Goal: Task Accomplishment & Management: Use online tool/utility

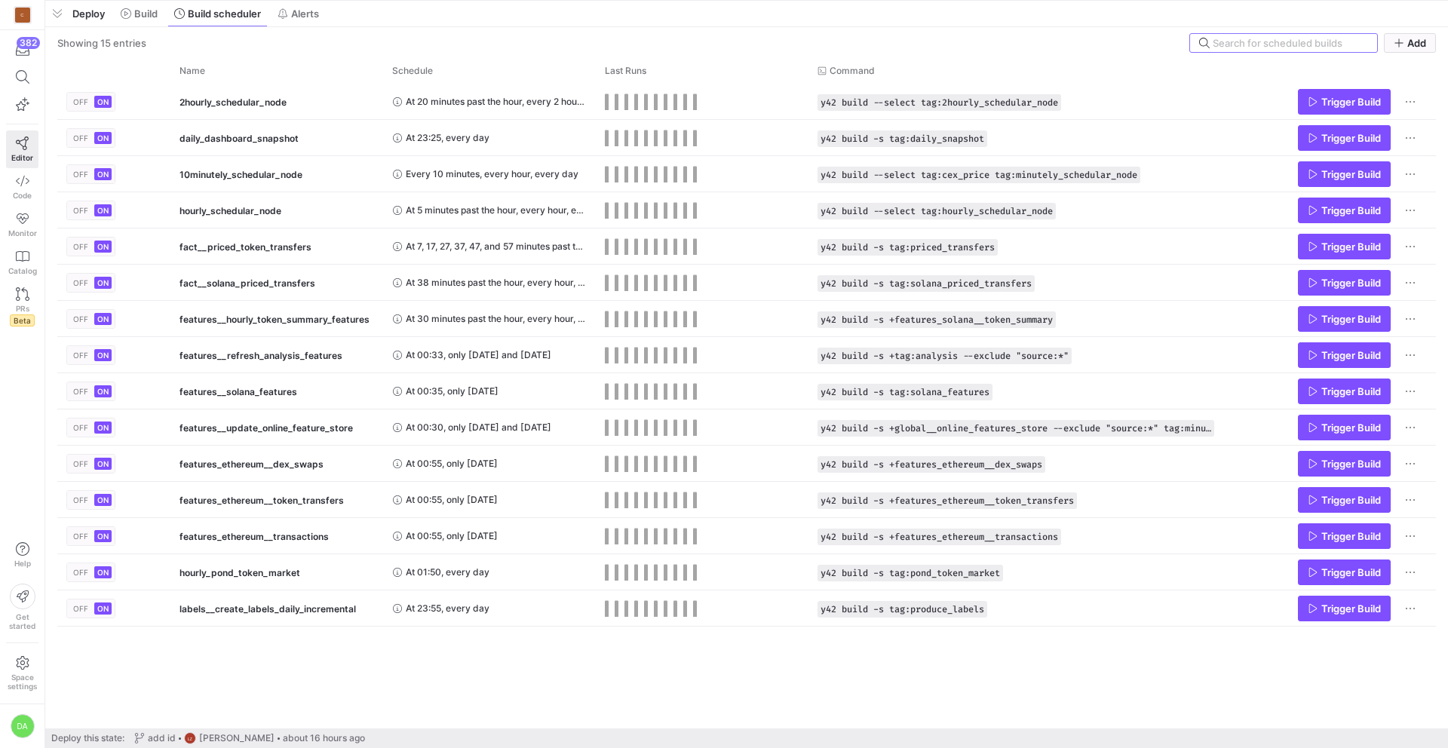
drag, startPoint x: 481, startPoint y: 474, endPoint x: 478, endPoint y: -51, distance: 524.8
click at [478, 0] on html "C 382 Editor Code Monitor Catalog PRs Beta Help Get started Space settings DA P…" at bounding box center [724, 374] width 1448 height 748
click at [315, 18] on span "Alerts" at bounding box center [305, 14] width 28 height 12
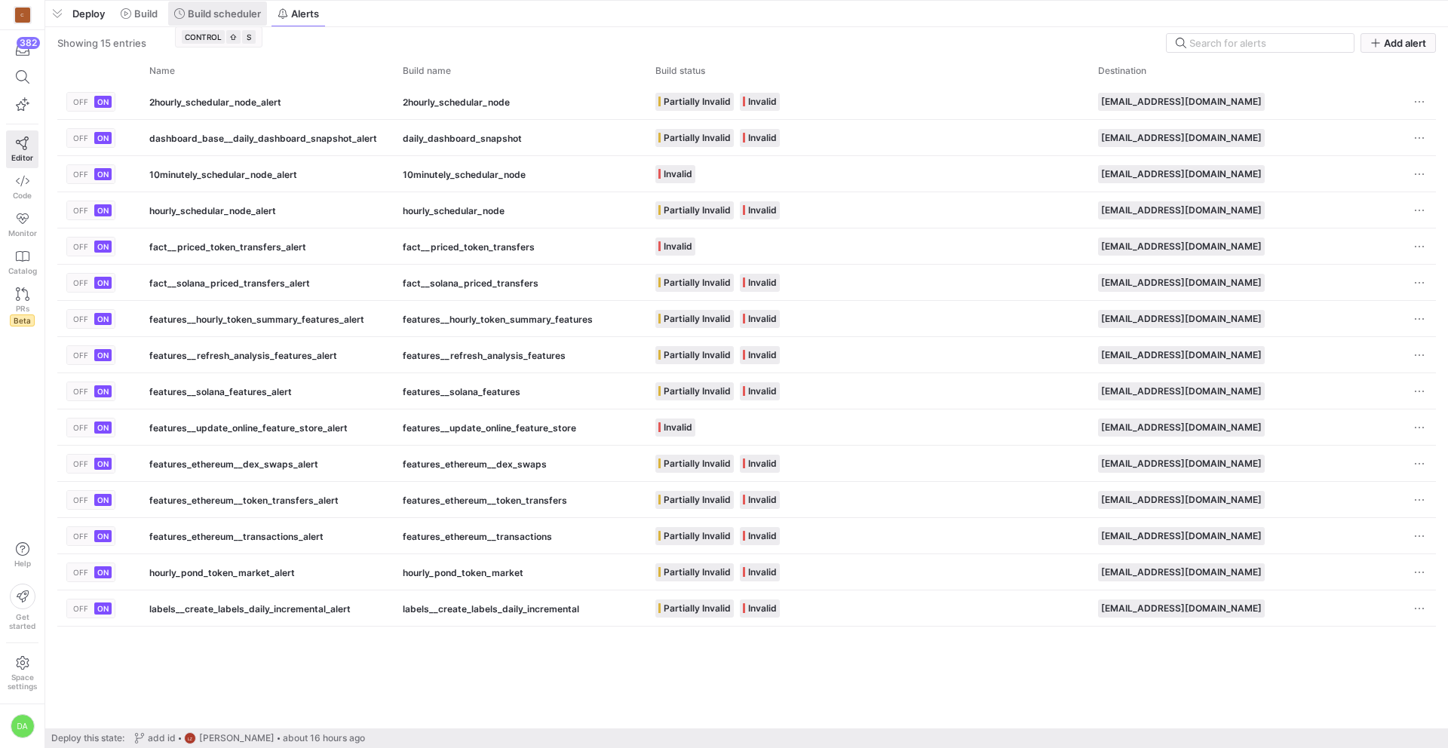
click at [213, 14] on span "Build scheduler" at bounding box center [224, 14] width 73 height 12
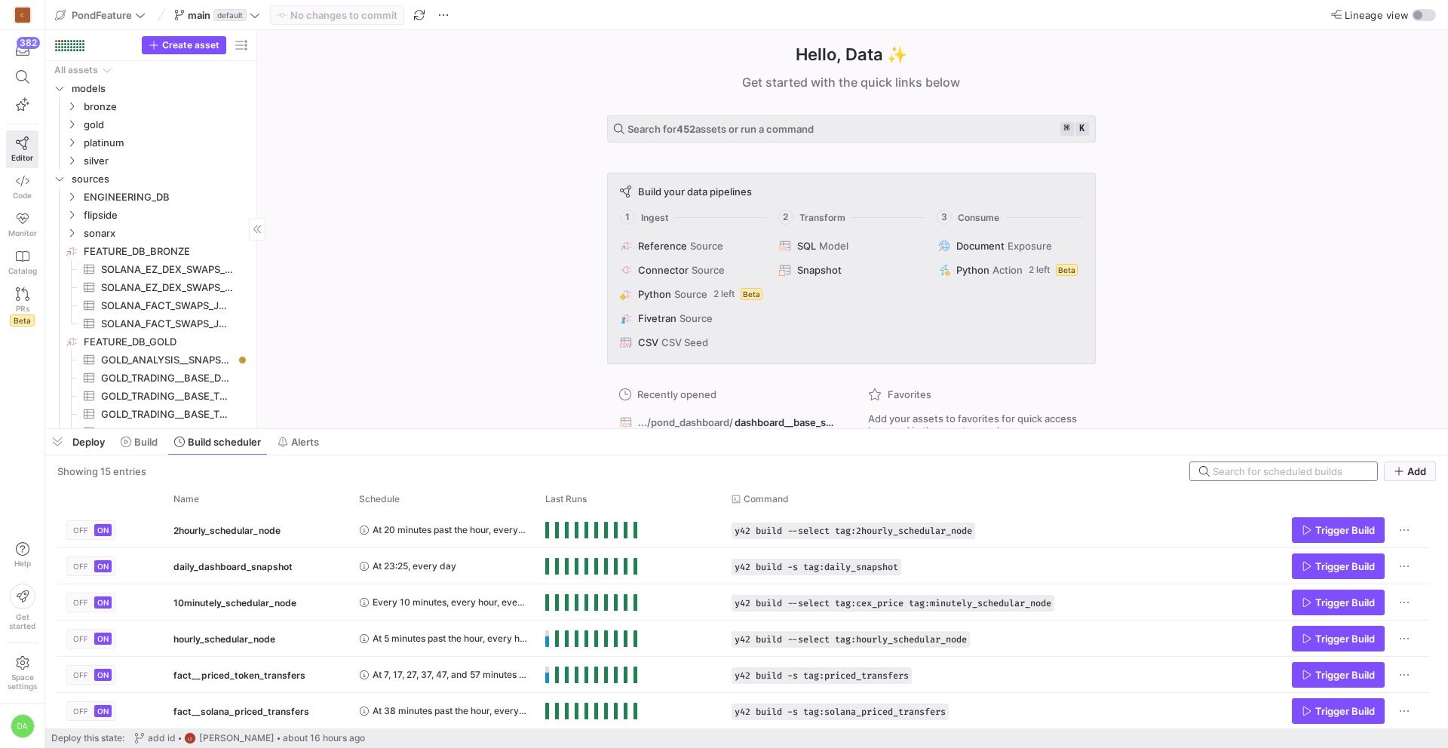
drag, startPoint x: 357, startPoint y: 2, endPoint x: 222, endPoint y: 293, distance: 321.2
click at [360, 430] on div at bounding box center [746, 429] width 1402 height 6
click at [72, 138] on icon "Press SPACE to select this row." at bounding box center [71, 142] width 11 height 9
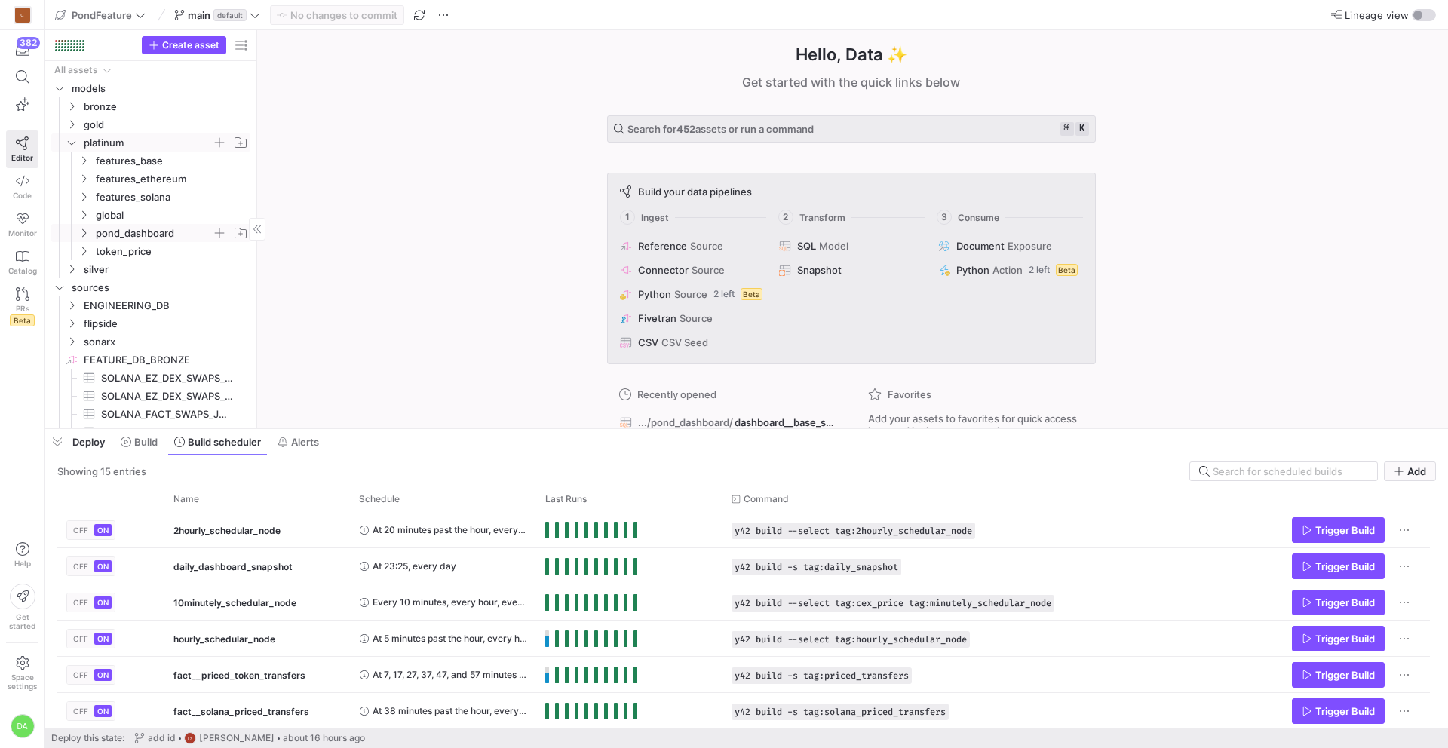
click at [90, 231] on span "pond_dashboard" at bounding box center [162, 233] width 173 height 17
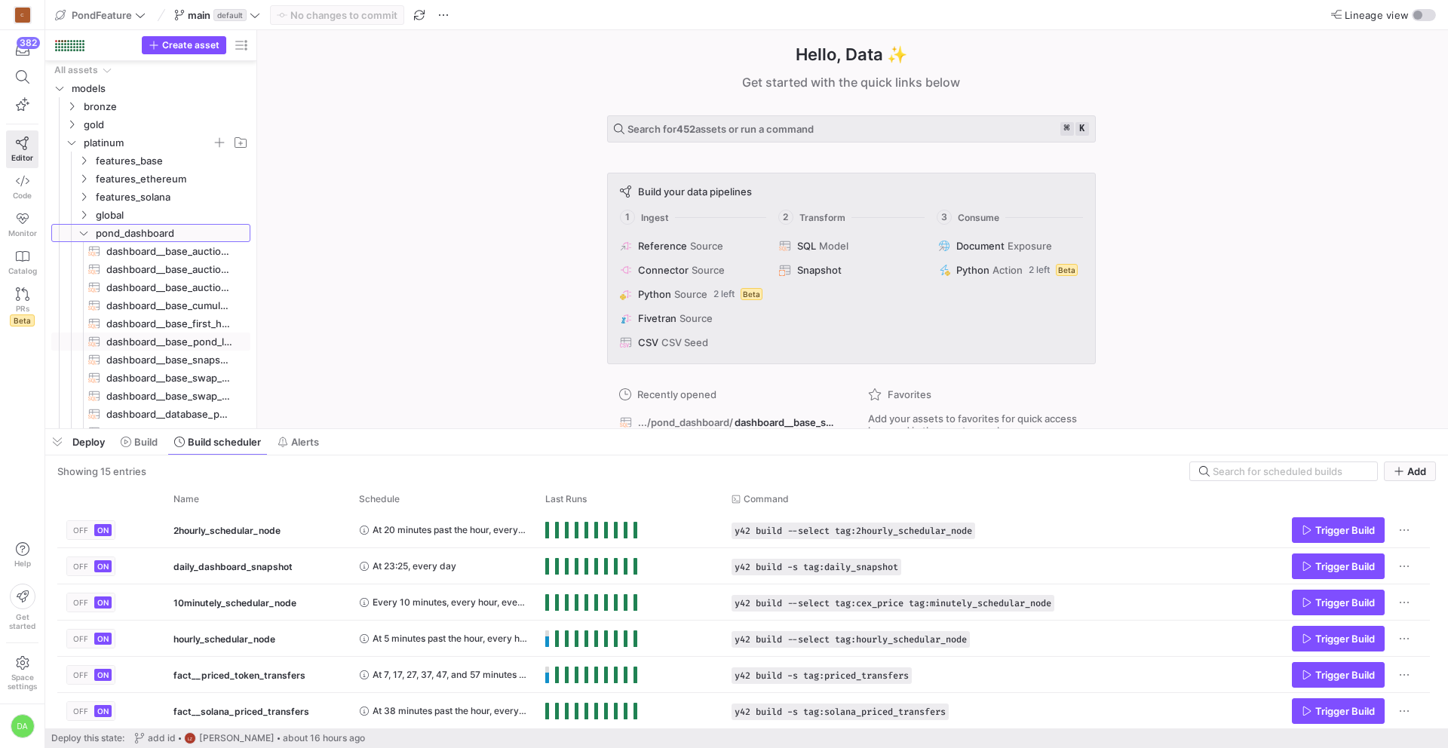
scroll to position [87, 0]
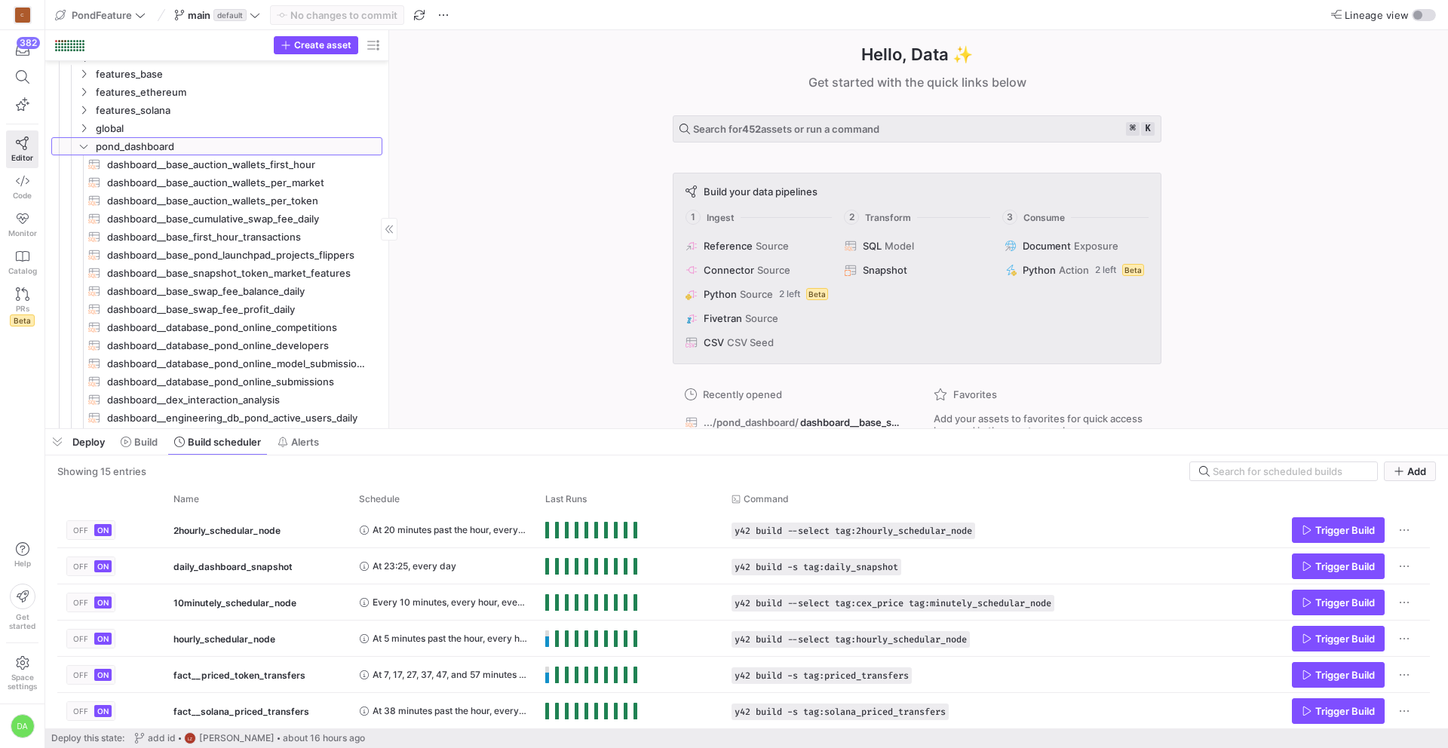
drag, startPoint x: 255, startPoint y: 216, endPoint x: 387, endPoint y: 216, distance: 131.9
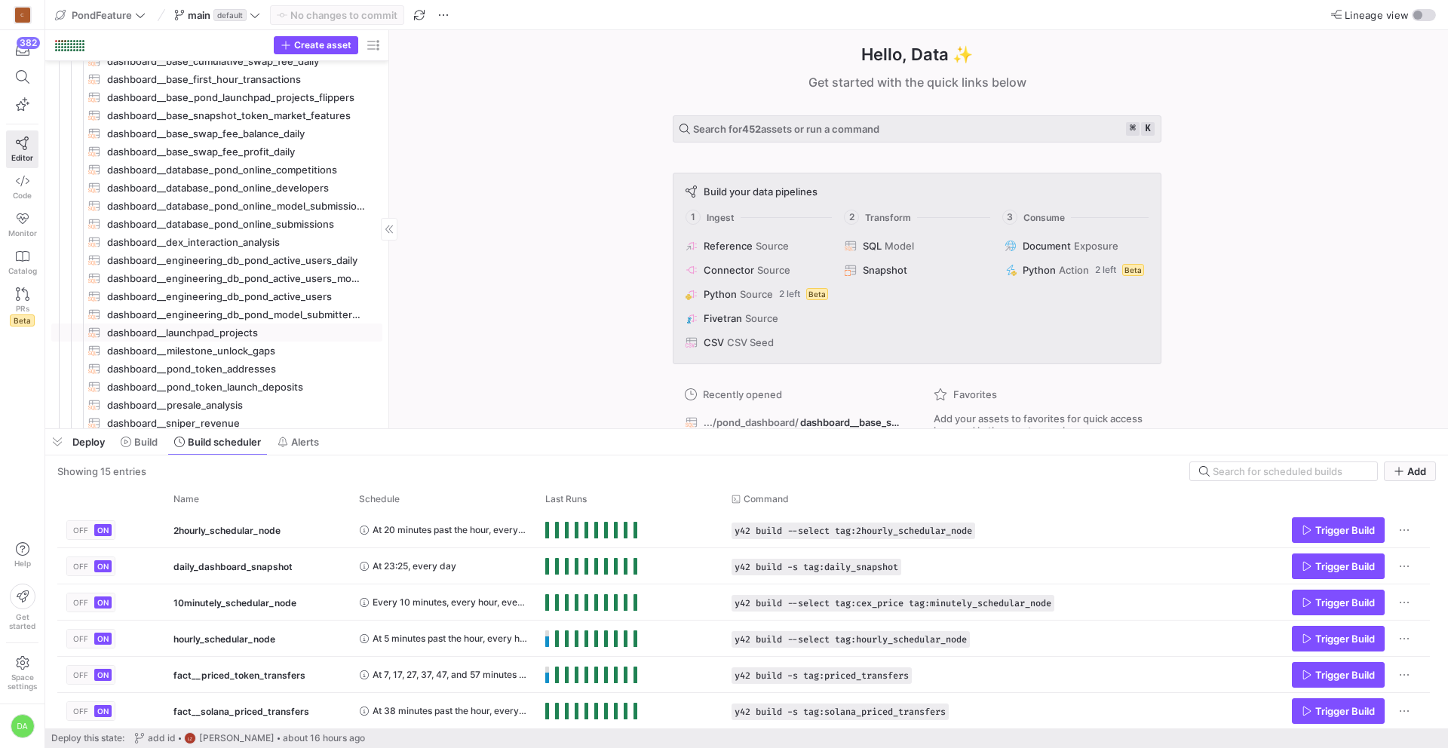
scroll to position [0, 0]
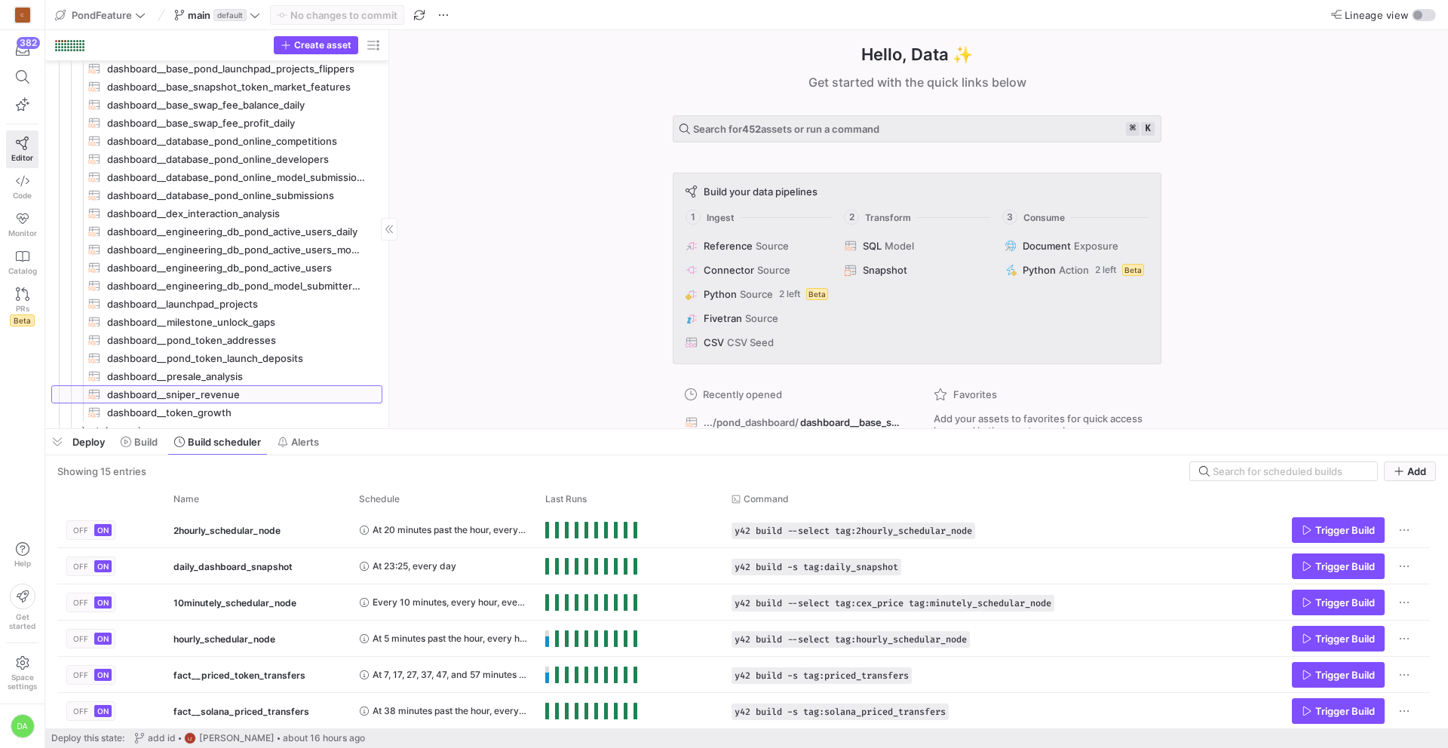
click at [217, 389] on span "dashboard__sniper_revenue​​​​​​​​​​" at bounding box center [236, 394] width 258 height 17
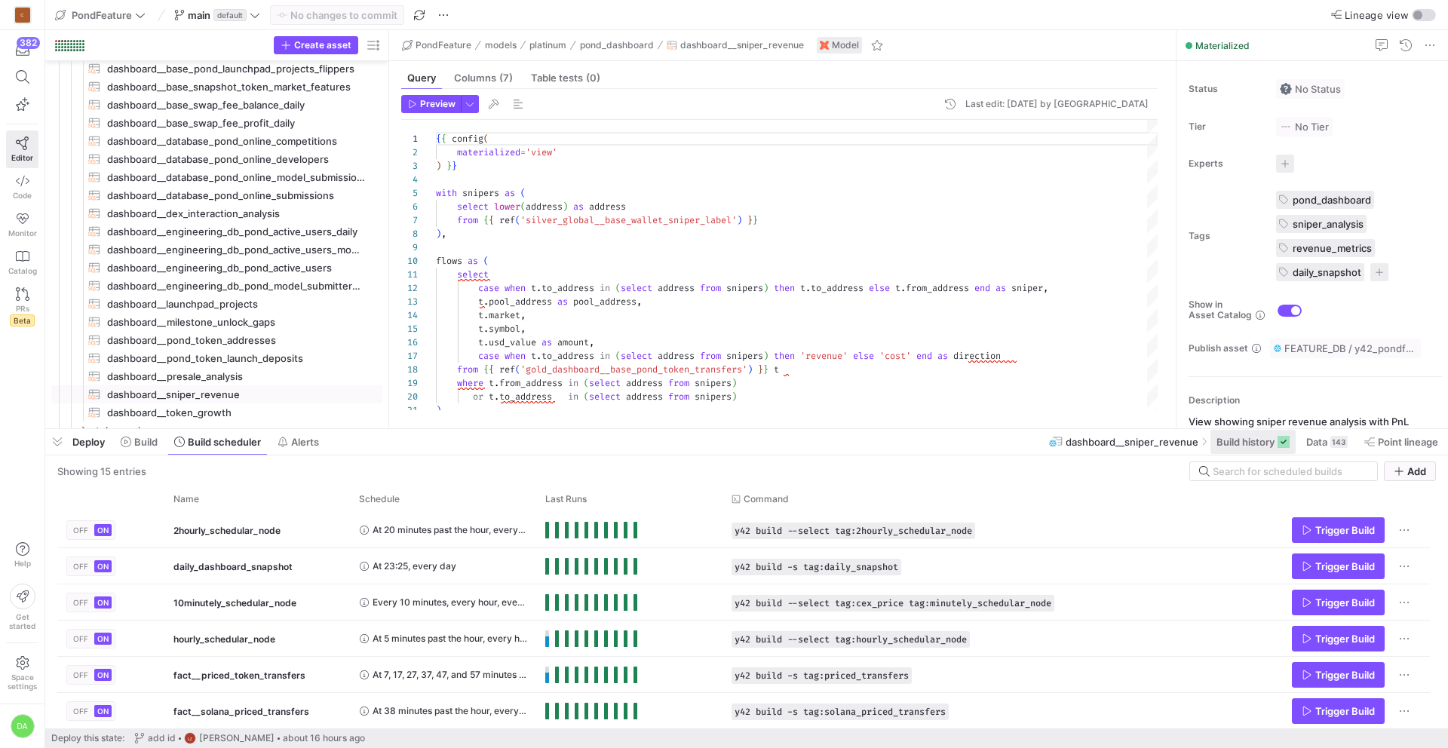
click at [1237, 441] on span "Build history" at bounding box center [1245, 442] width 58 height 12
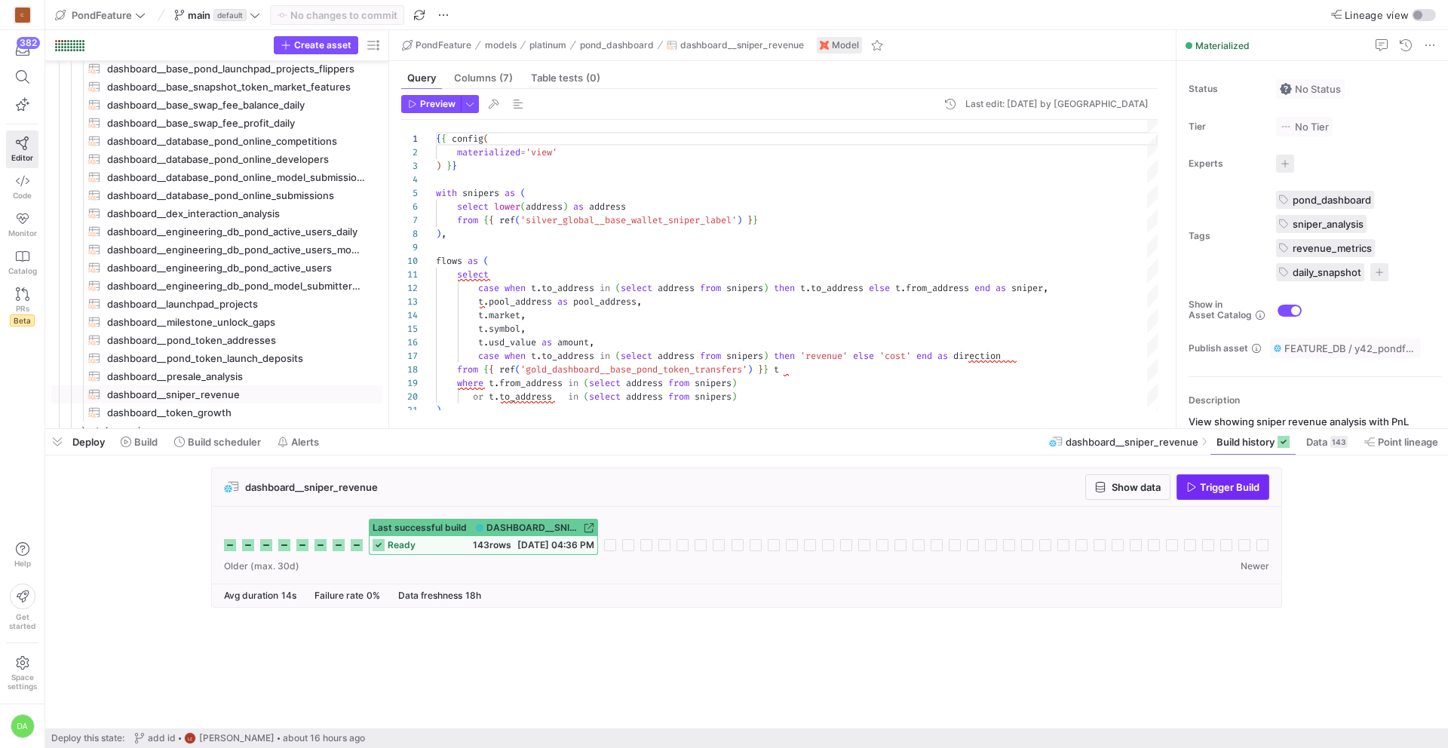
click at [1227, 484] on span "Trigger Build" at bounding box center [1230, 487] width 60 height 12
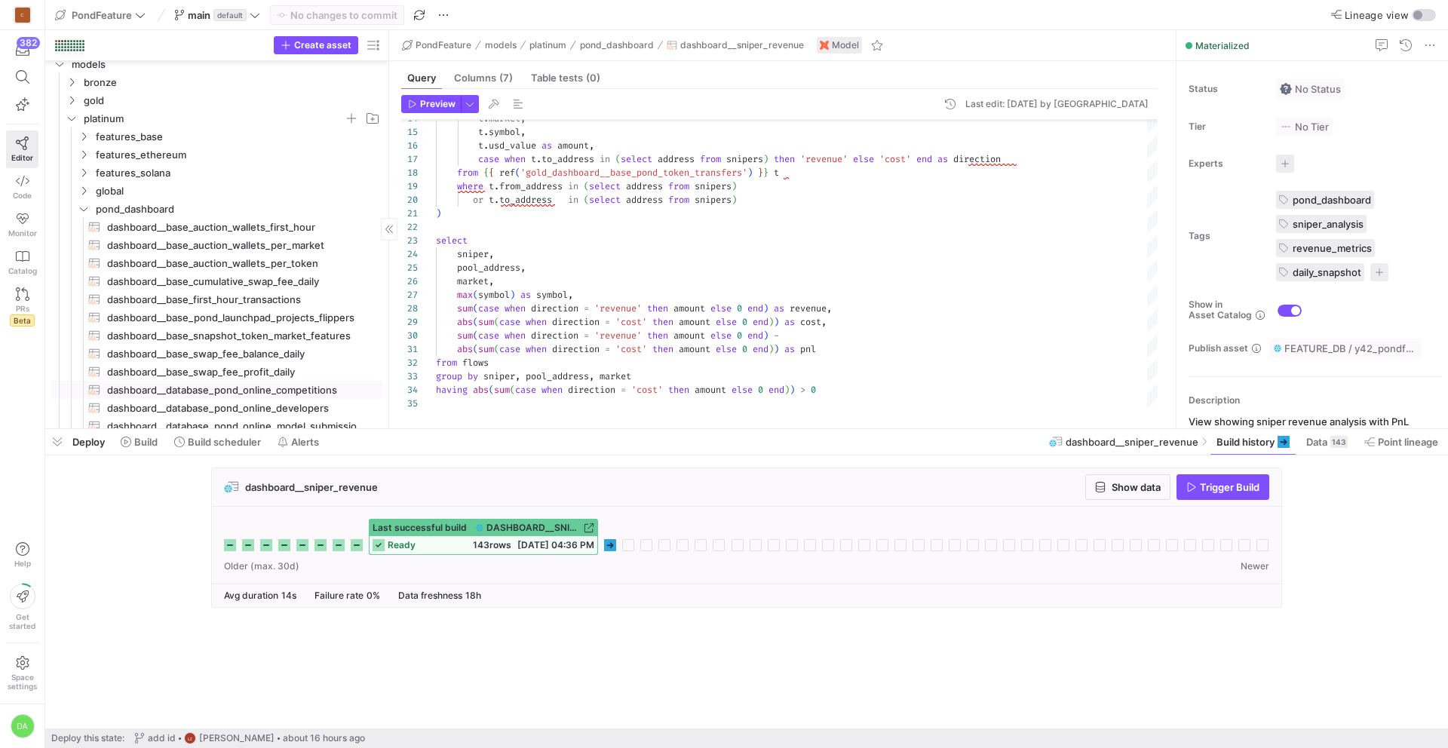
scroll to position [5, 0]
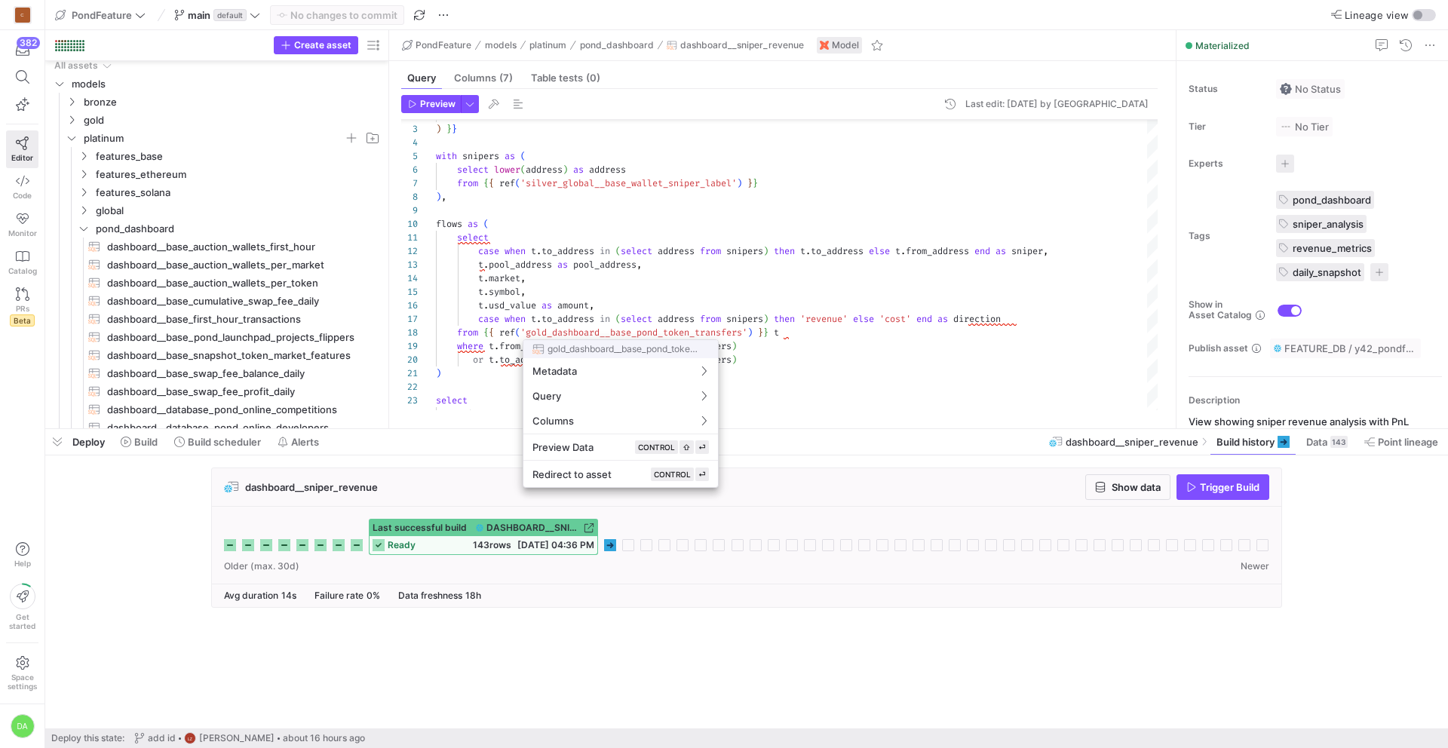
click at [515, 294] on div at bounding box center [724, 374] width 1448 height 748
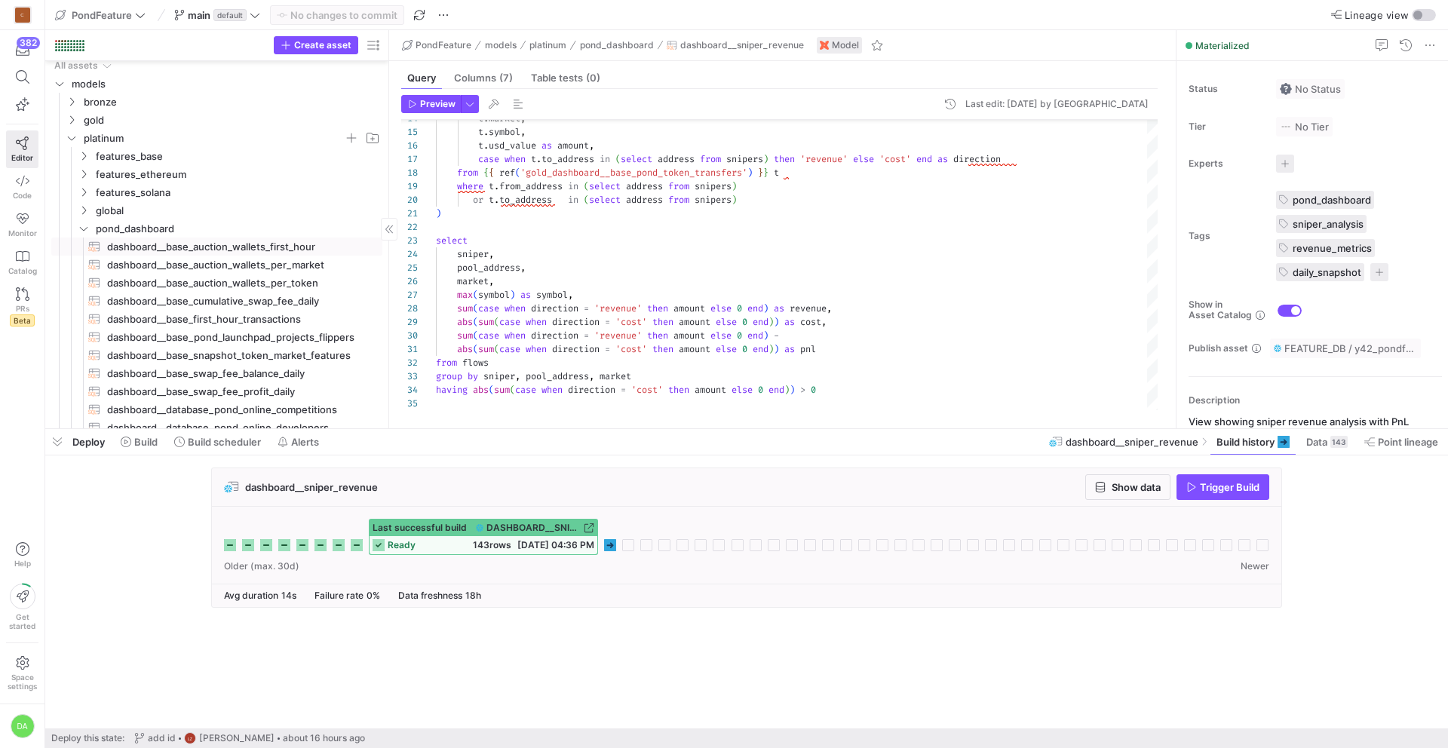
click at [228, 250] on span "dashboard__base_auction_wallets_first_hour​​​​​​​​​​" at bounding box center [236, 246] width 258 height 17
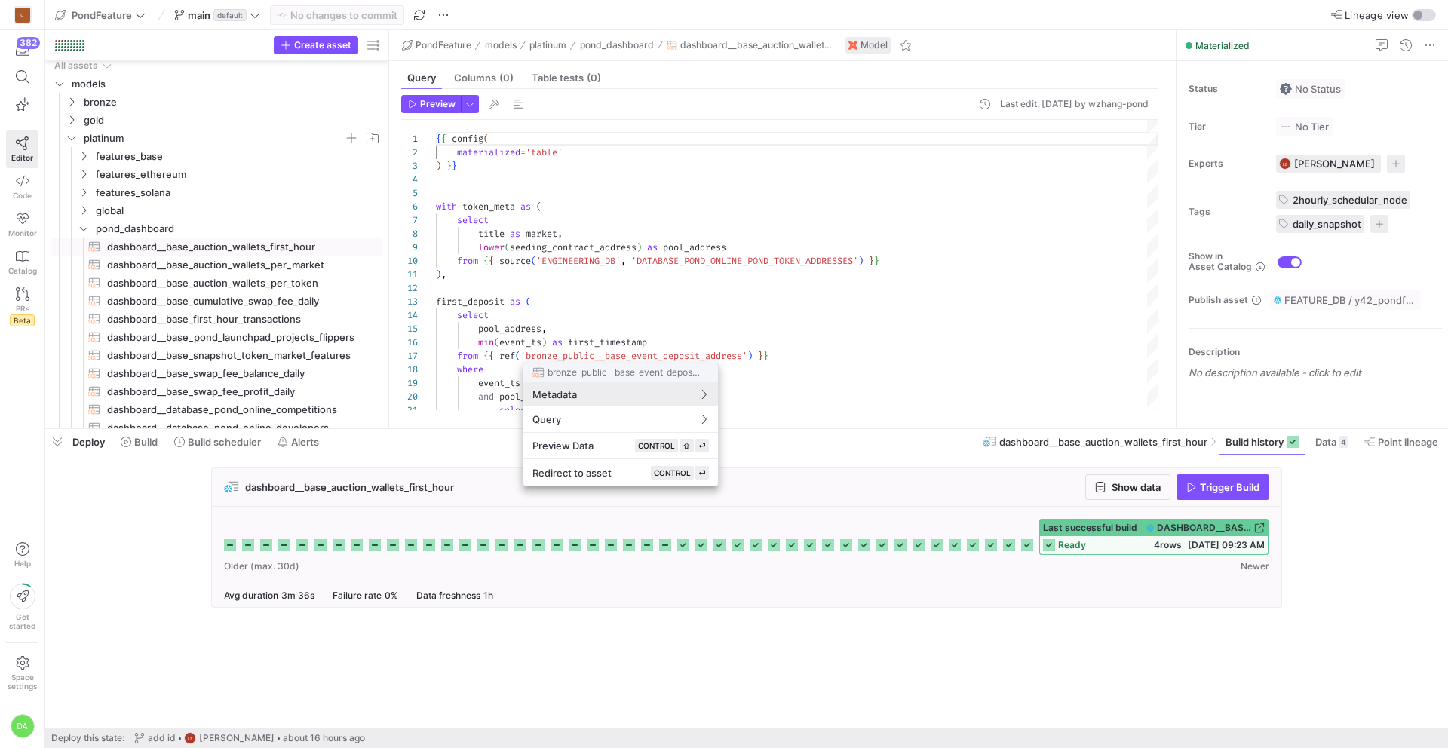
click at [550, 302] on div at bounding box center [724, 374] width 1448 height 748
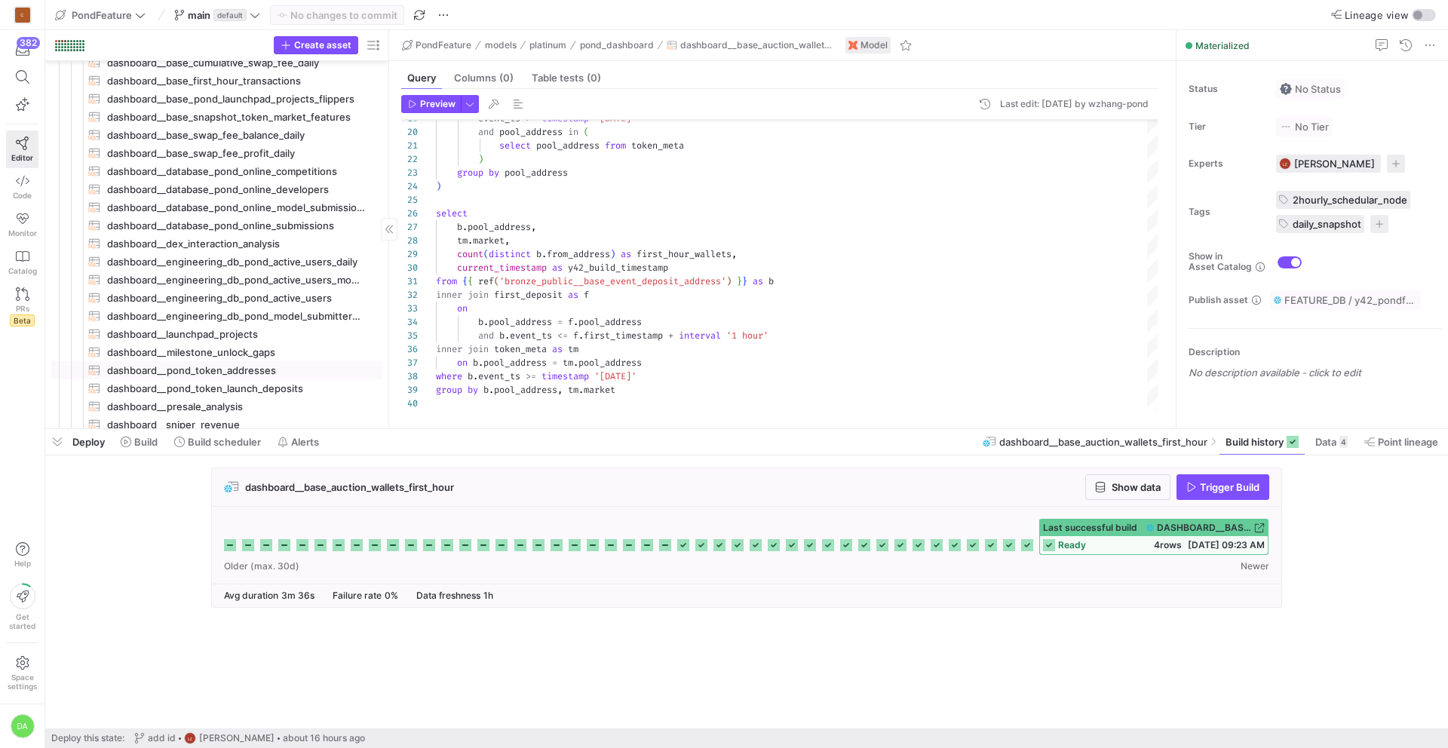
scroll to position [277, 0]
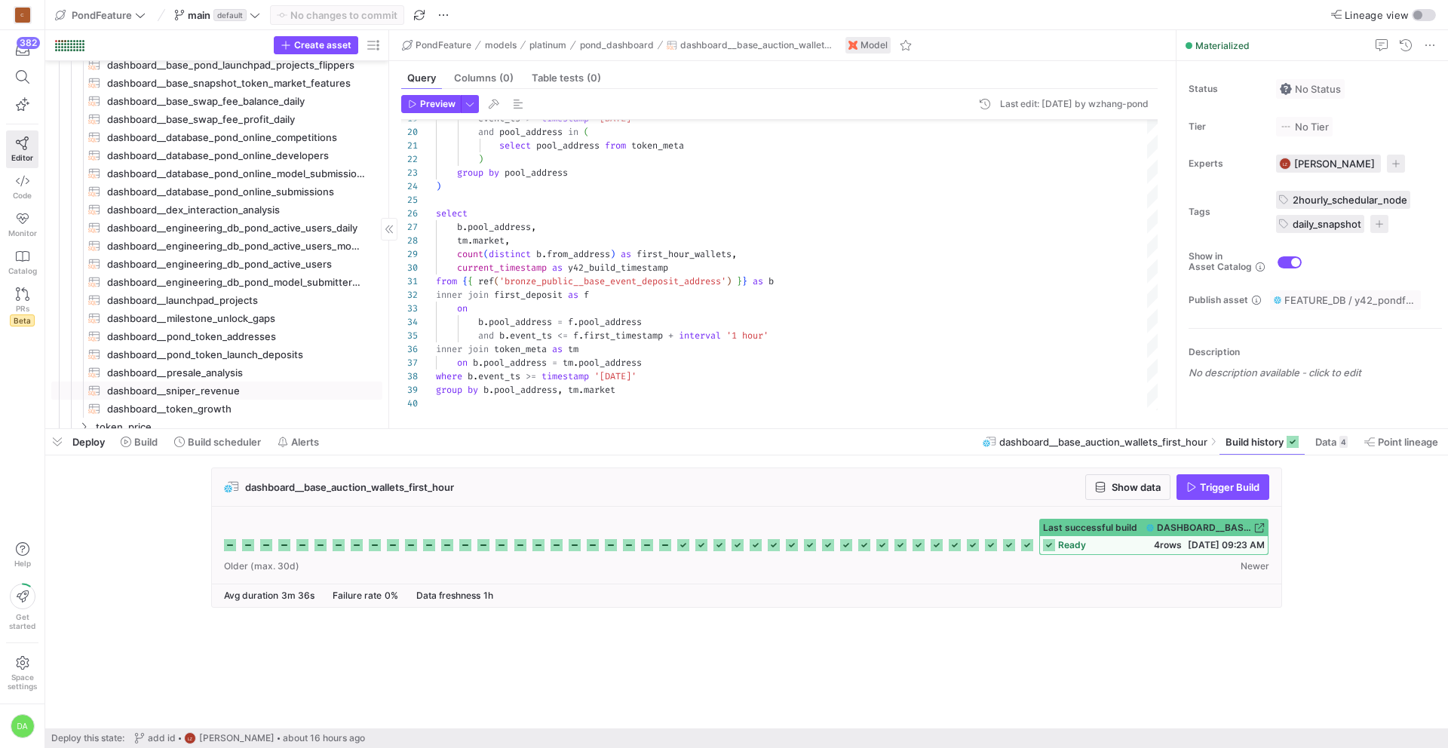
click at [259, 384] on span "dashboard__sniper_revenue​​​​​​​​​​" at bounding box center [236, 390] width 258 height 17
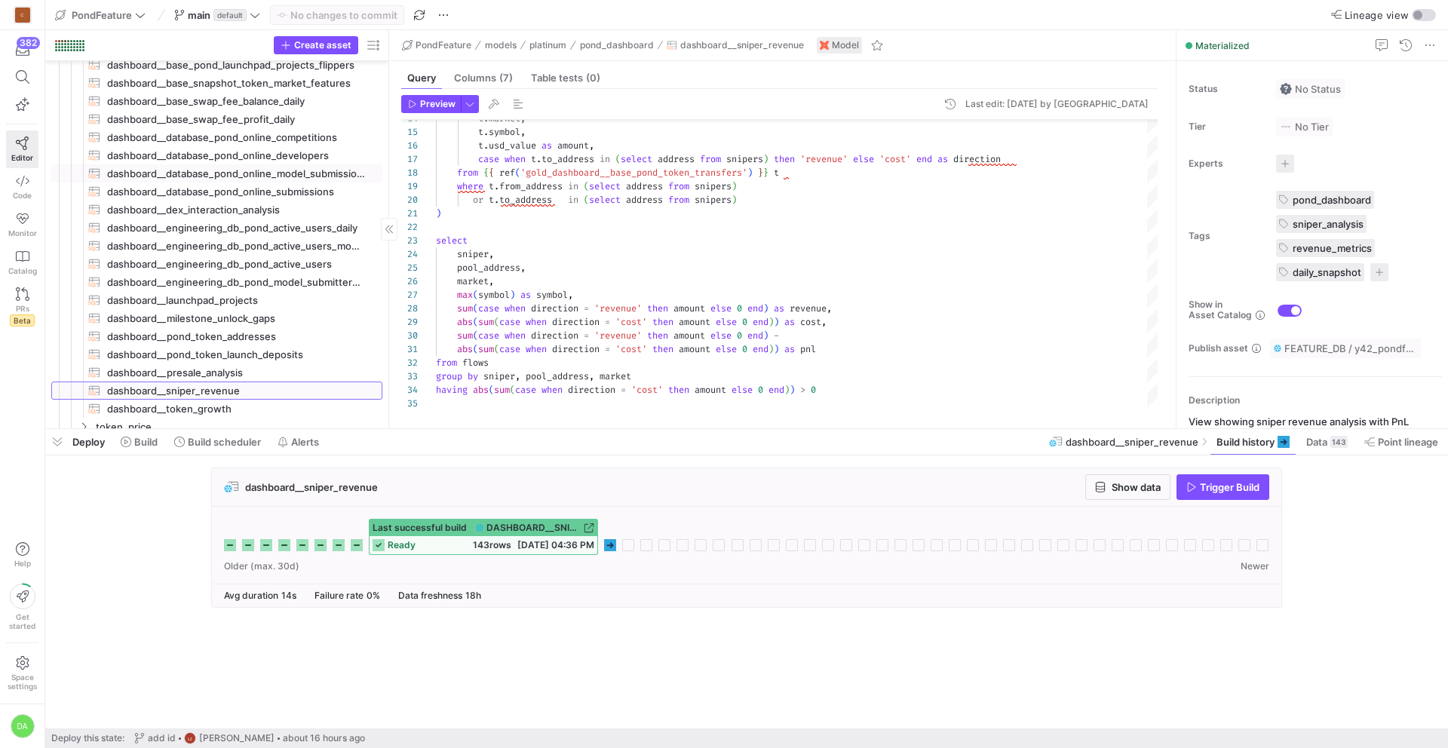
scroll to position [49, 0]
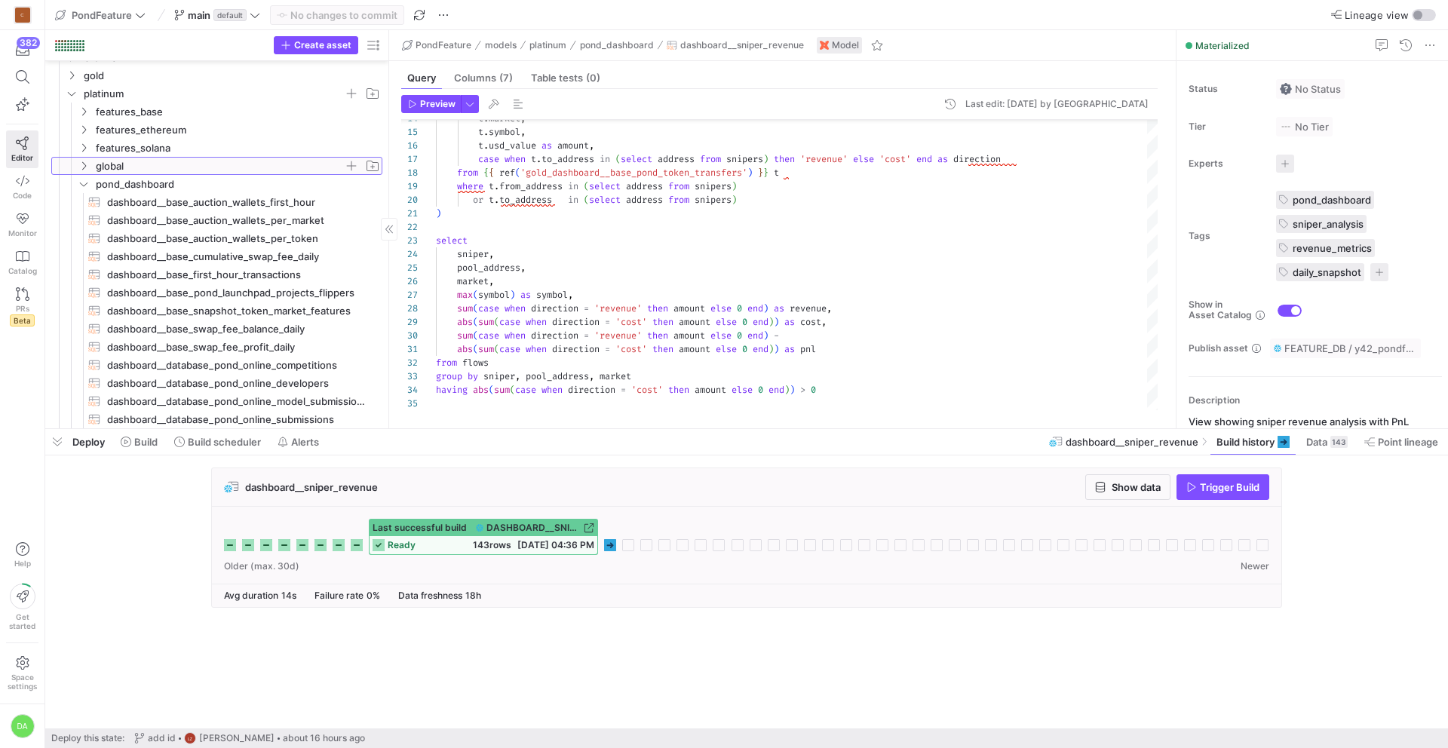
click at [81, 164] on icon "Press SPACE to select this row." at bounding box center [83, 165] width 11 height 9
click at [150, 185] on span "global__online_features_store​​​​​​​​​​" at bounding box center [236, 184] width 258 height 17
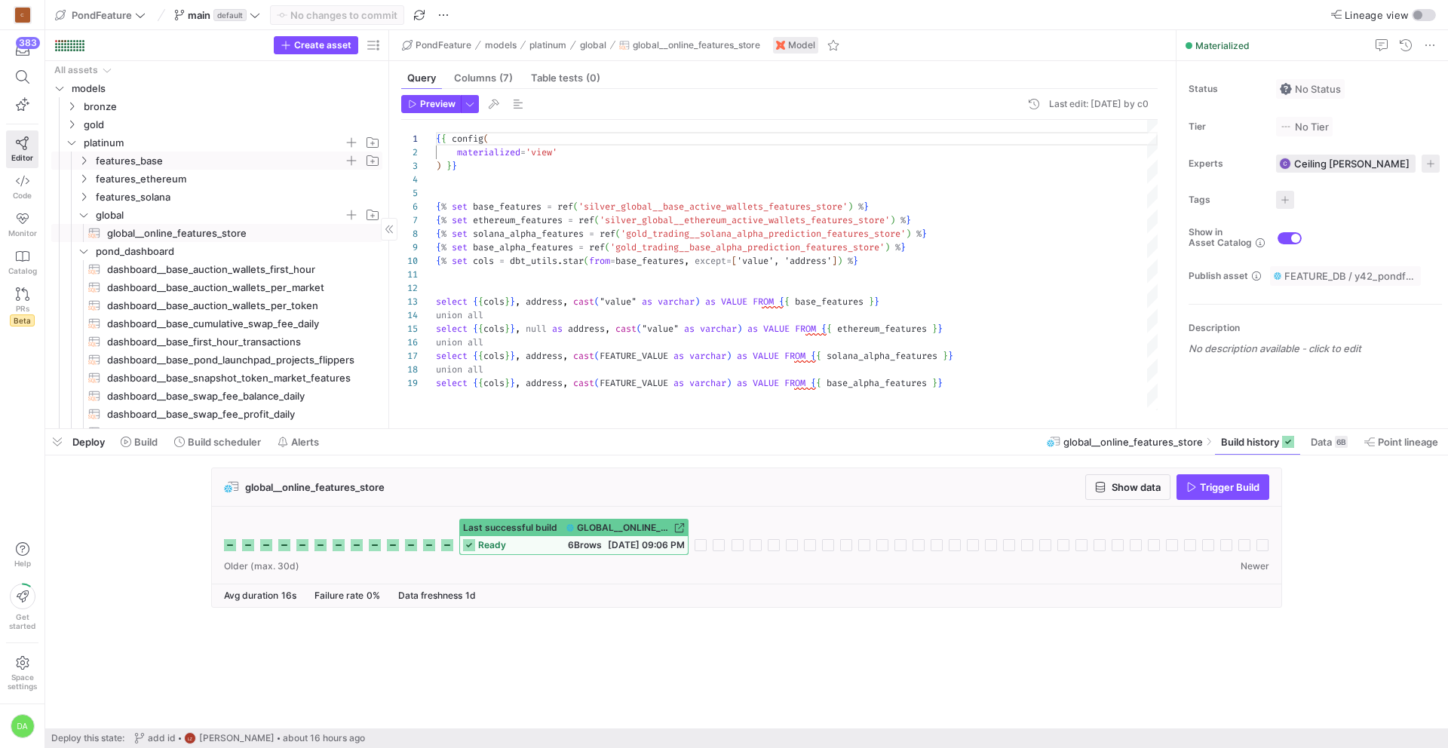
click at [83, 159] on icon "Press SPACE to select this row." at bounding box center [83, 160] width 11 height 9
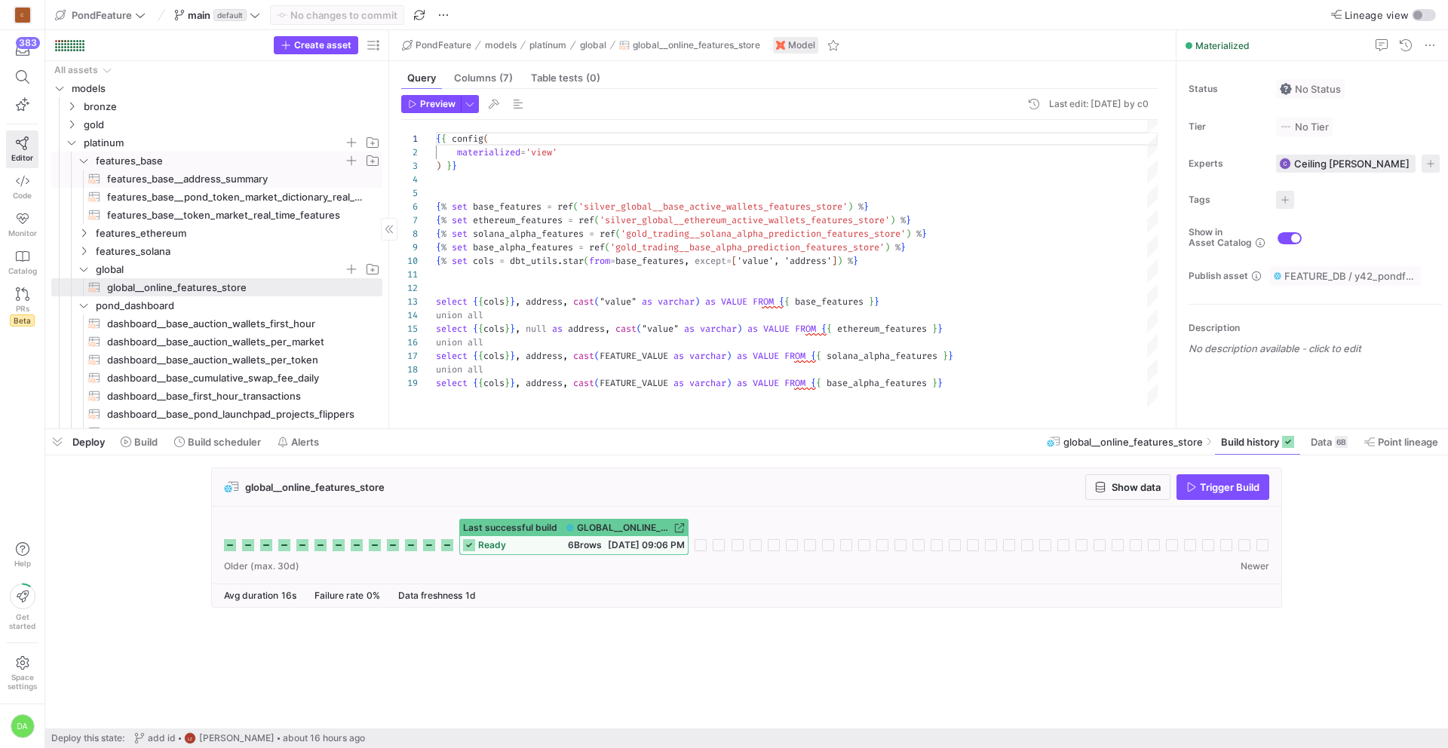
click at [137, 174] on span "features_base__address_summary​​​​​​​​​​" at bounding box center [236, 178] width 258 height 17
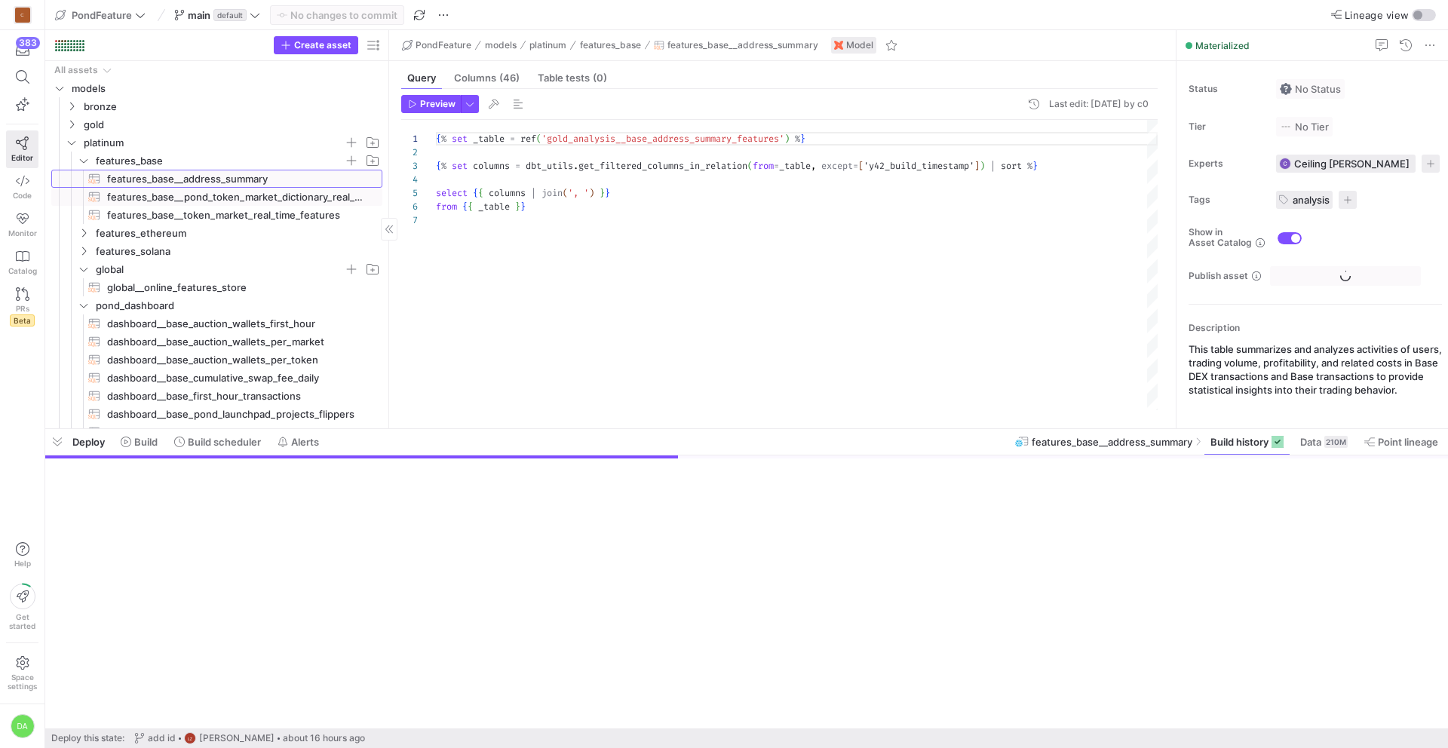
scroll to position [81, 0]
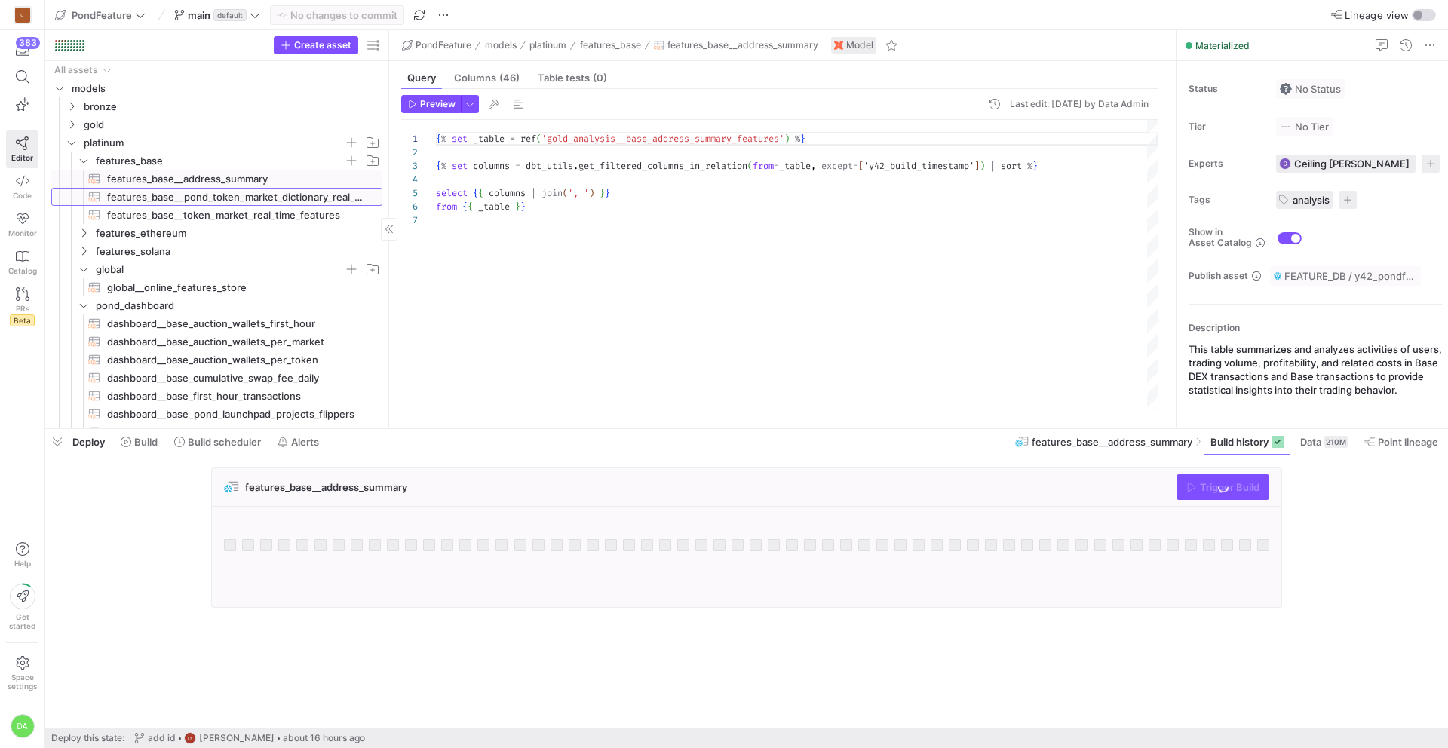
click at [155, 188] on span "features_base__pond_token_market_dictionary_real_time​​​​​​​​​​" at bounding box center [236, 196] width 258 height 17
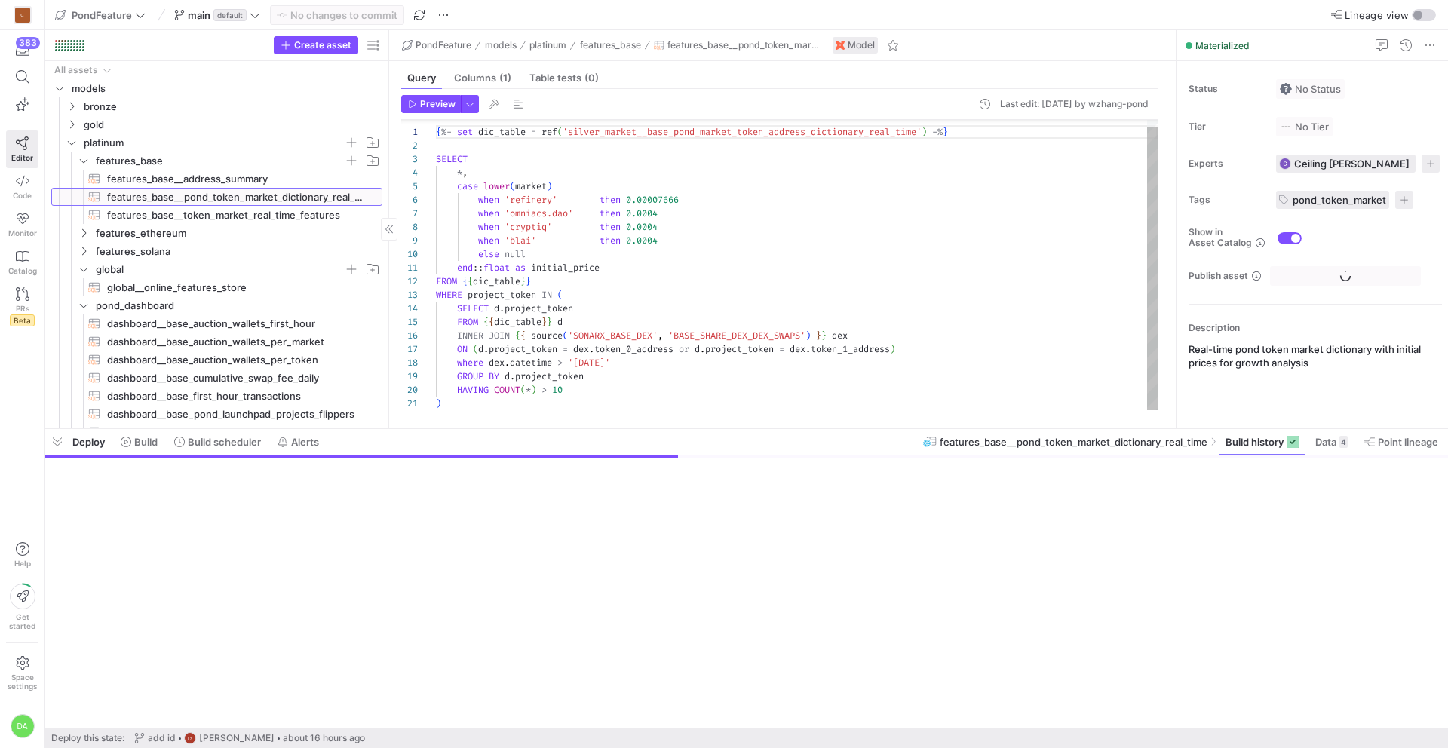
scroll to position [136, 0]
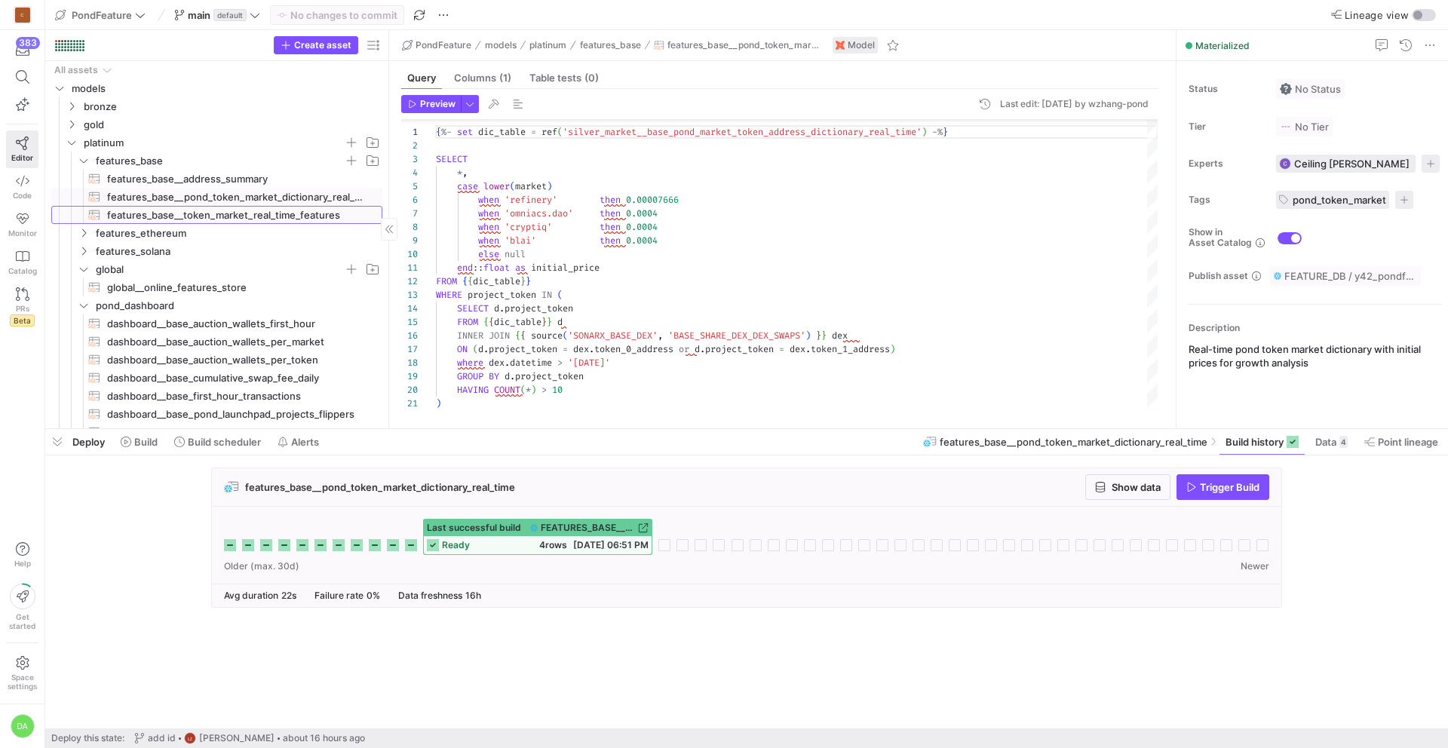
click at [157, 214] on span "features_base__token_market_real_time_features​​​​​​​​​​" at bounding box center [236, 215] width 258 height 17
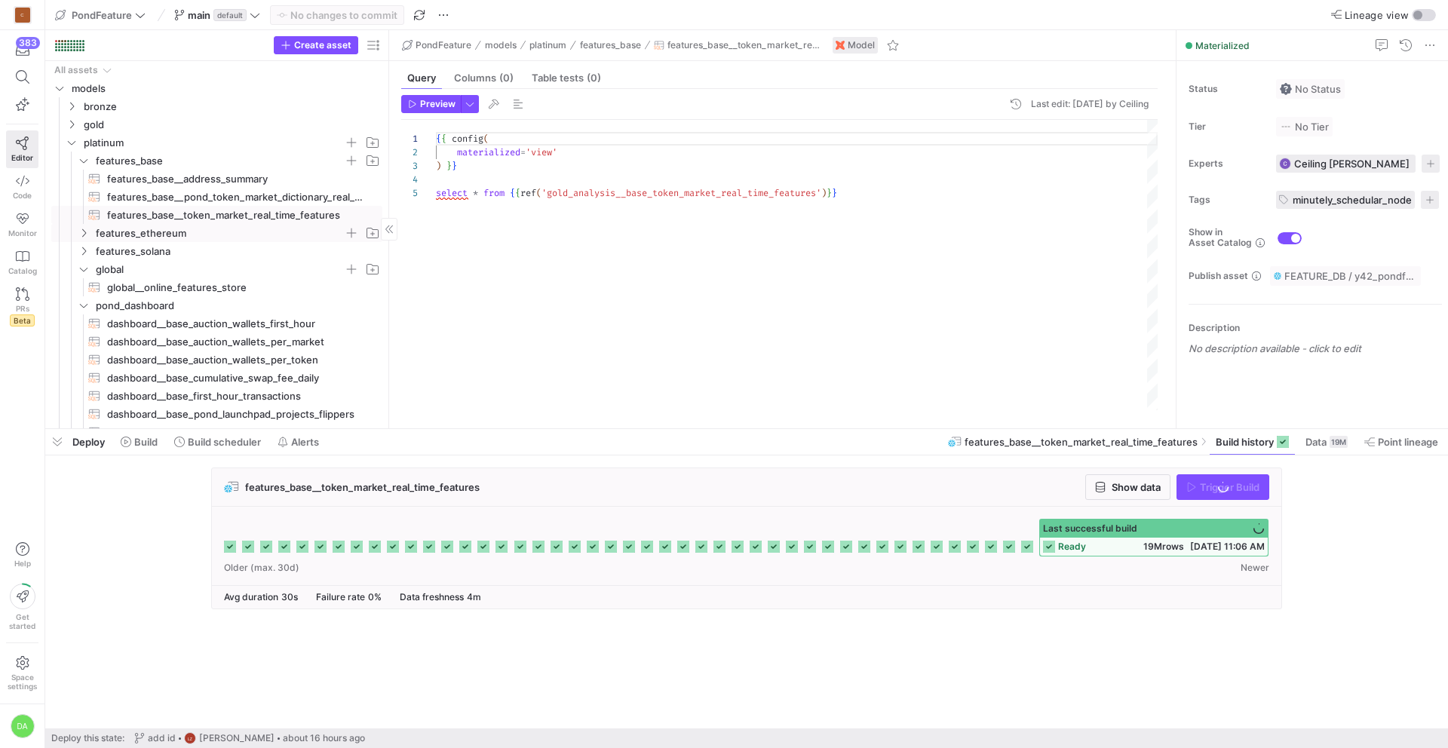
click at [85, 234] on icon "Press SPACE to select this row." at bounding box center [83, 232] width 11 height 9
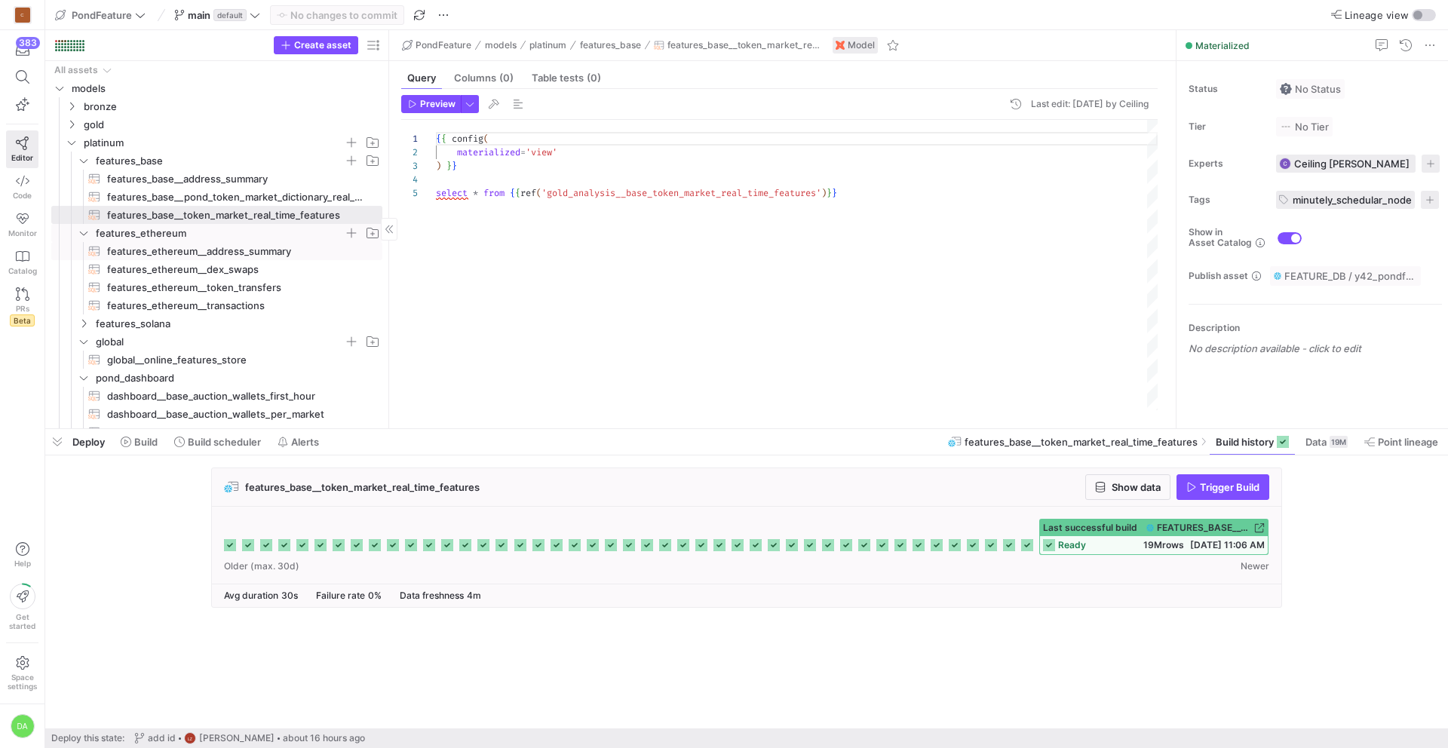
click at [152, 247] on span "features_ethereum__address_summary​​​​​​​​​​" at bounding box center [236, 251] width 258 height 17
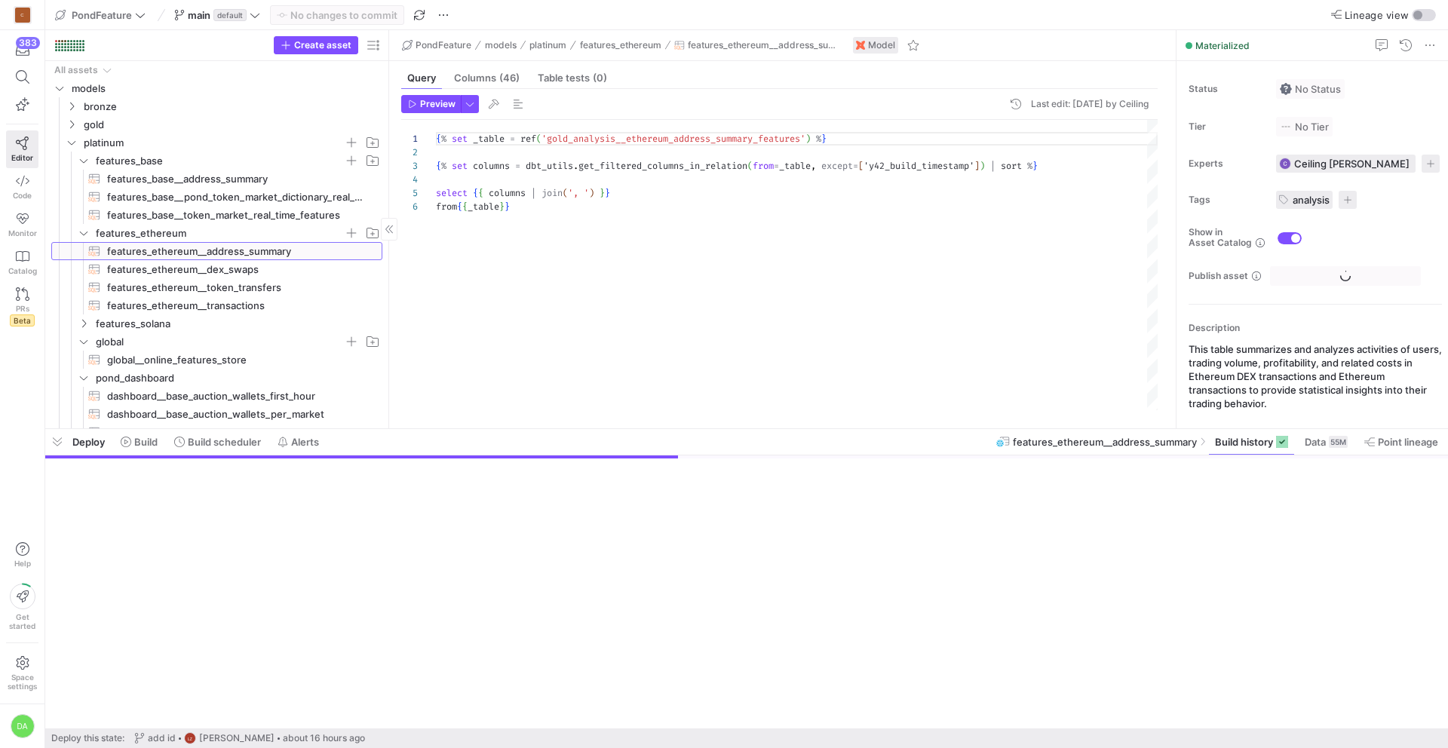
scroll to position [68, 0]
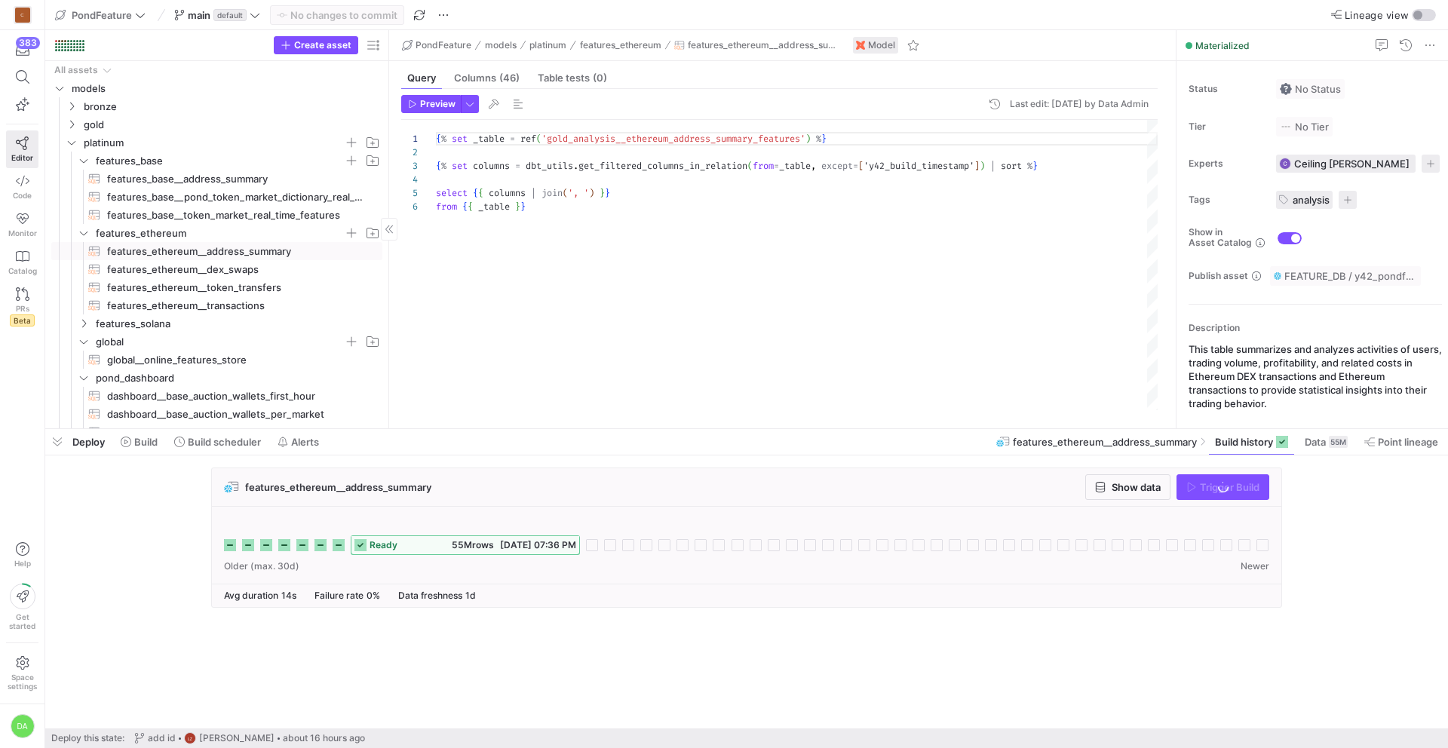
click at [155, 265] on span "features_ethereum__dex_swaps​​​​​​​​​​" at bounding box center [236, 269] width 258 height 17
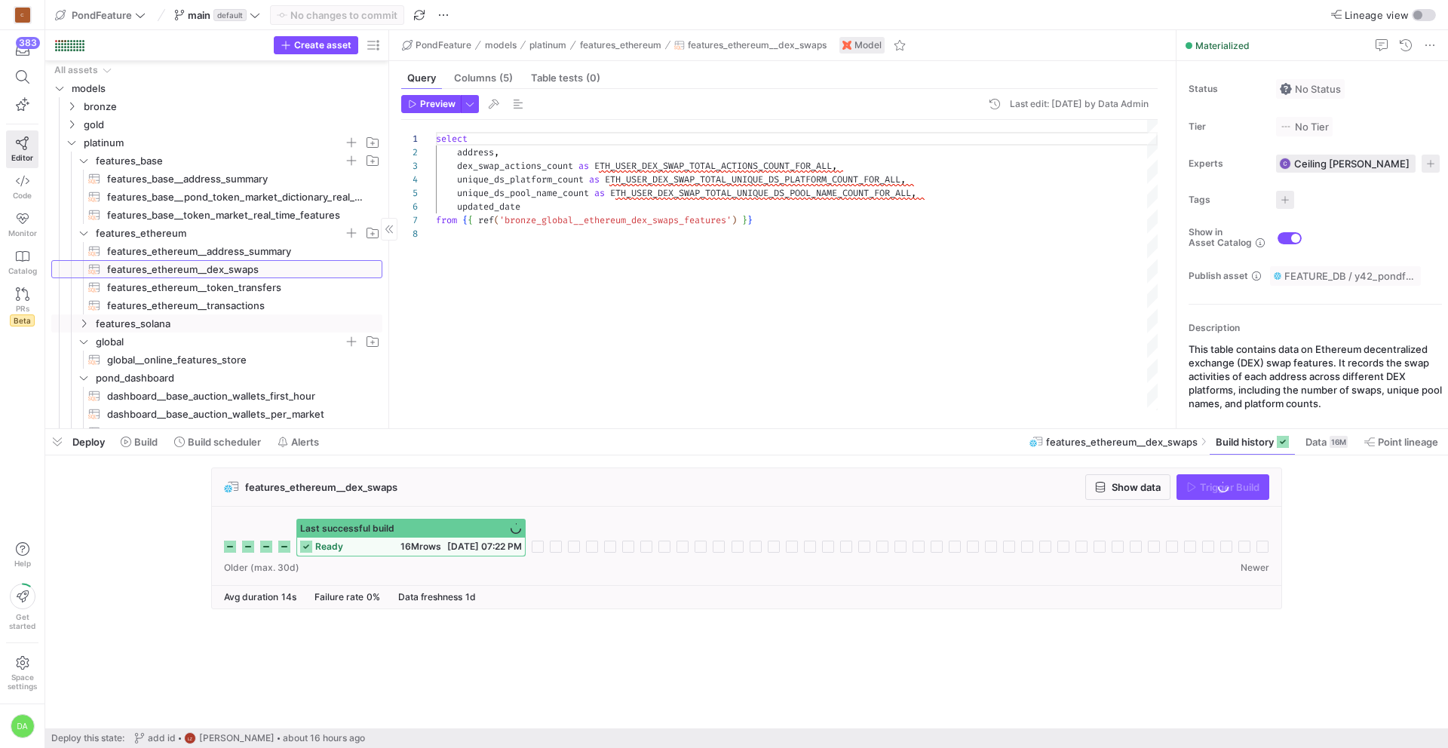
scroll to position [60, 0]
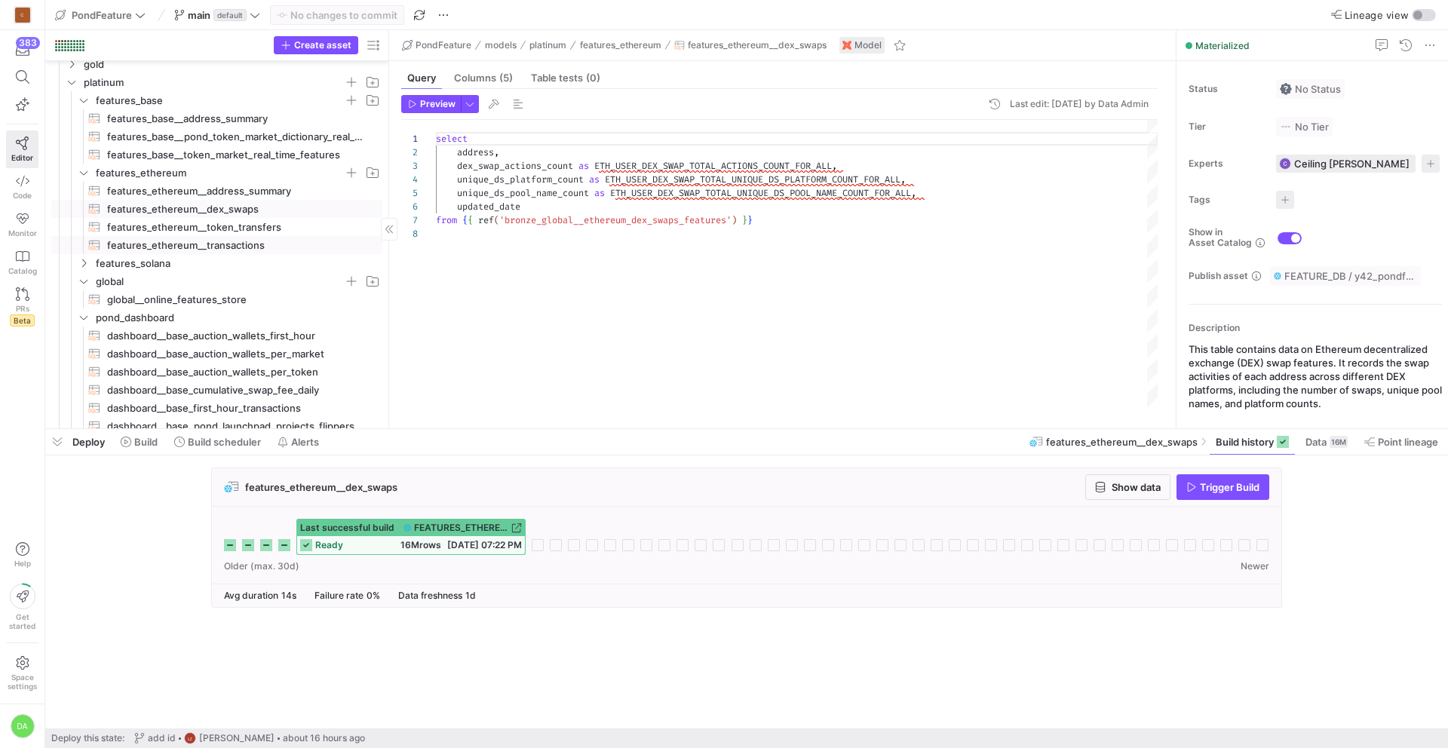
click at [174, 241] on span "features_ethereum__transactions​​​​​​​​​​" at bounding box center [236, 245] width 258 height 17
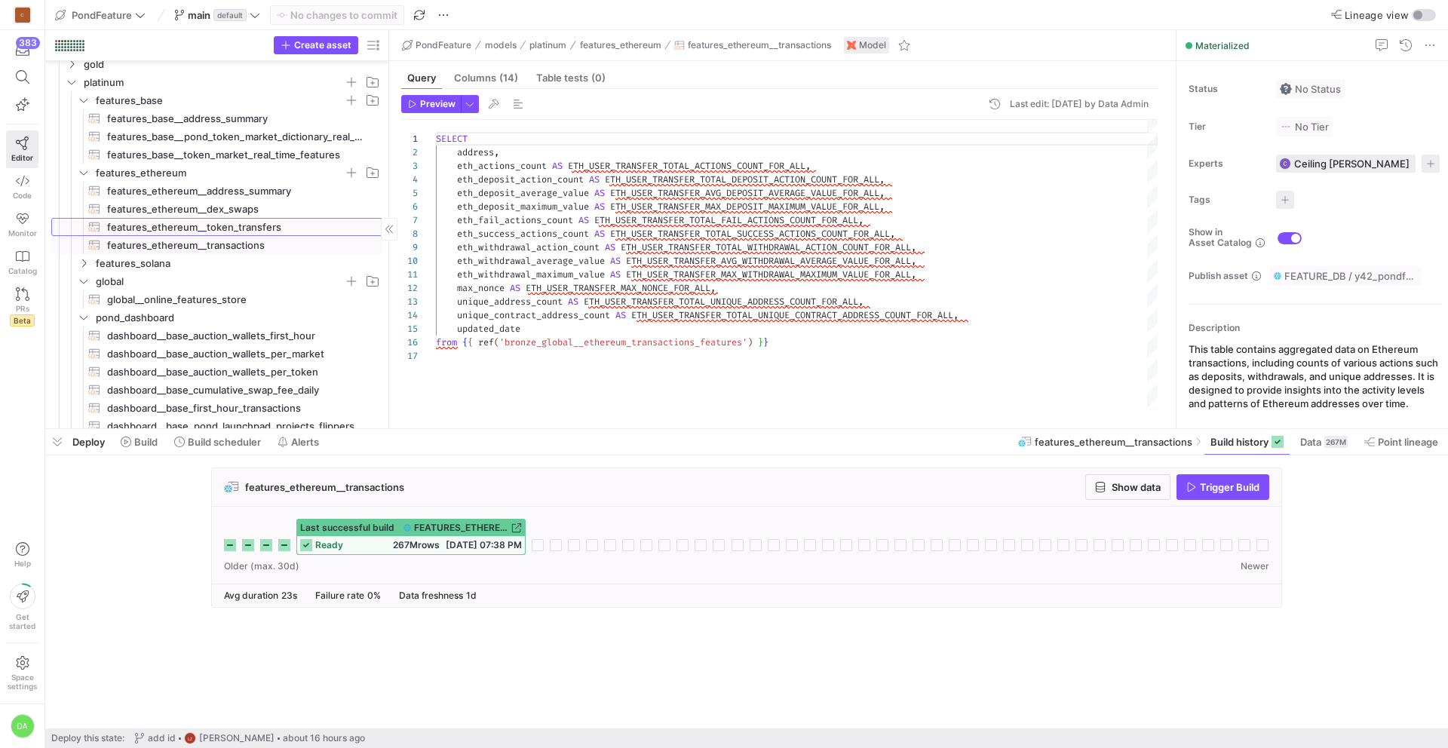
click at [177, 225] on span "features_ethereum__token_transfers​​​​​​​​​​" at bounding box center [236, 227] width 258 height 17
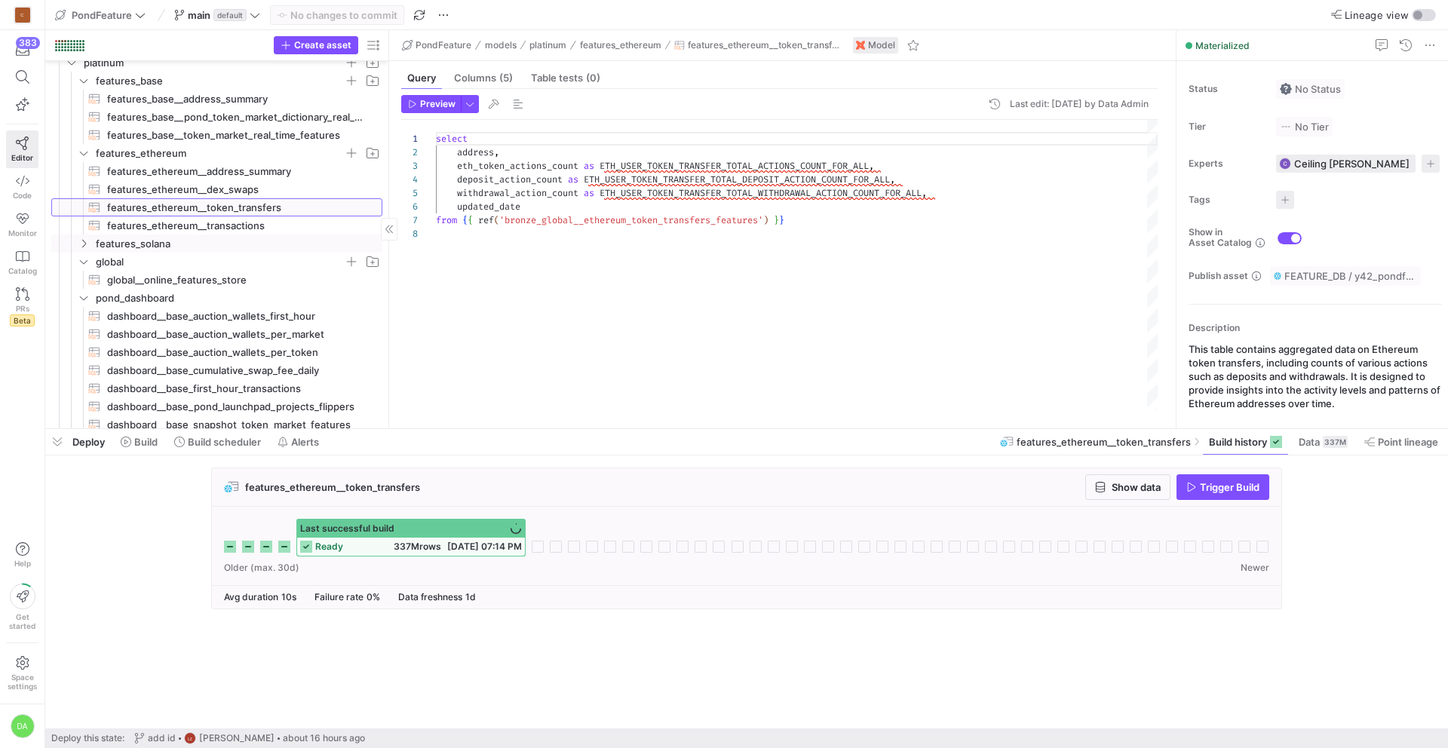
scroll to position [90, 0]
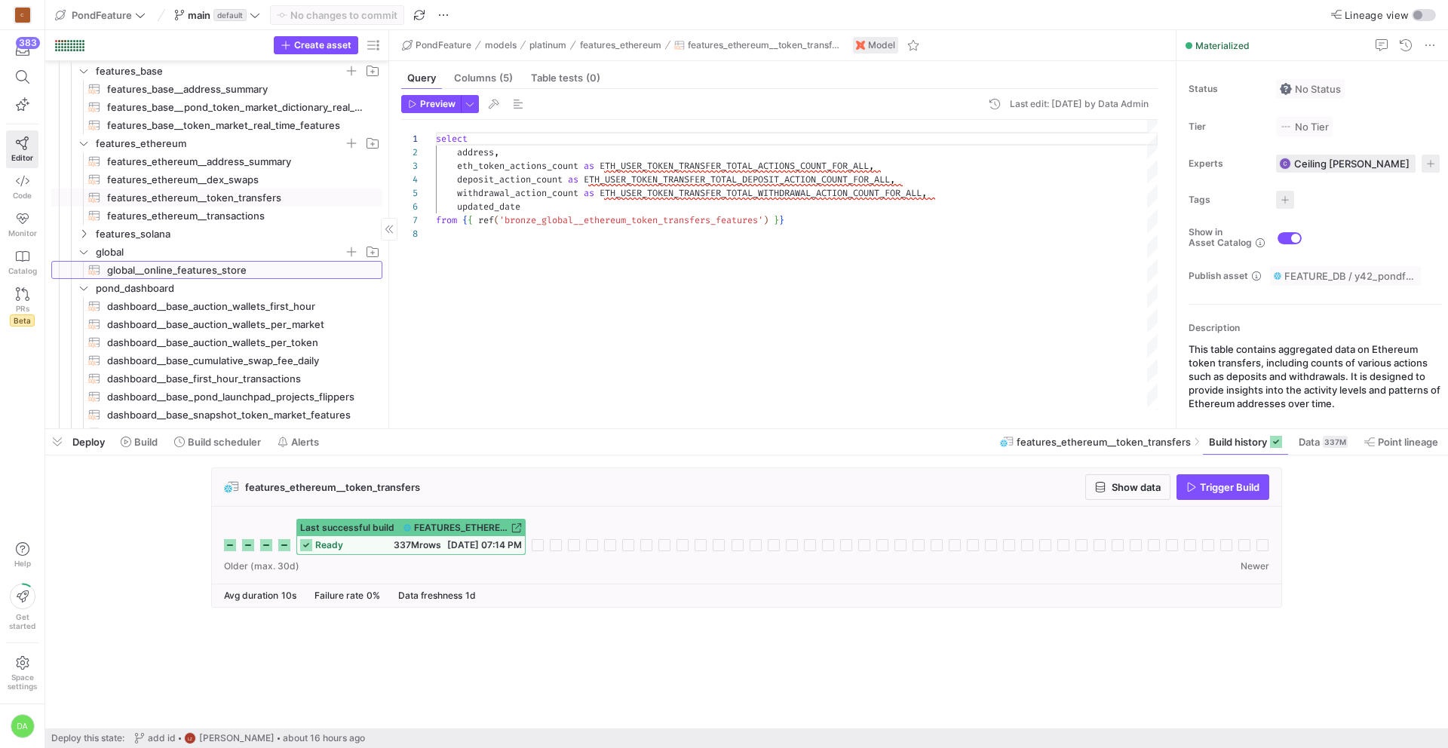
click at [176, 265] on span "global__online_features_store​​​​​​​​​​" at bounding box center [236, 270] width 258 height 17
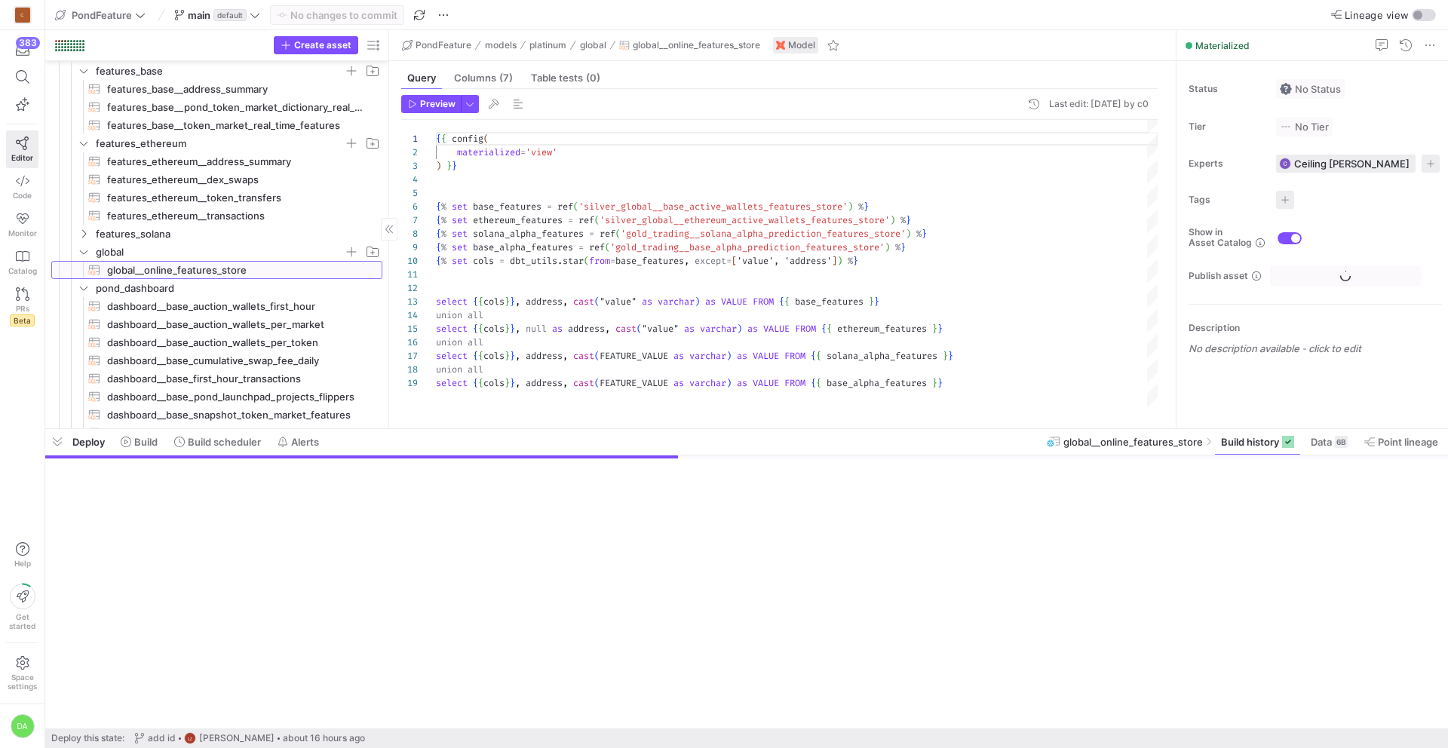
scroll to position [136, 0]
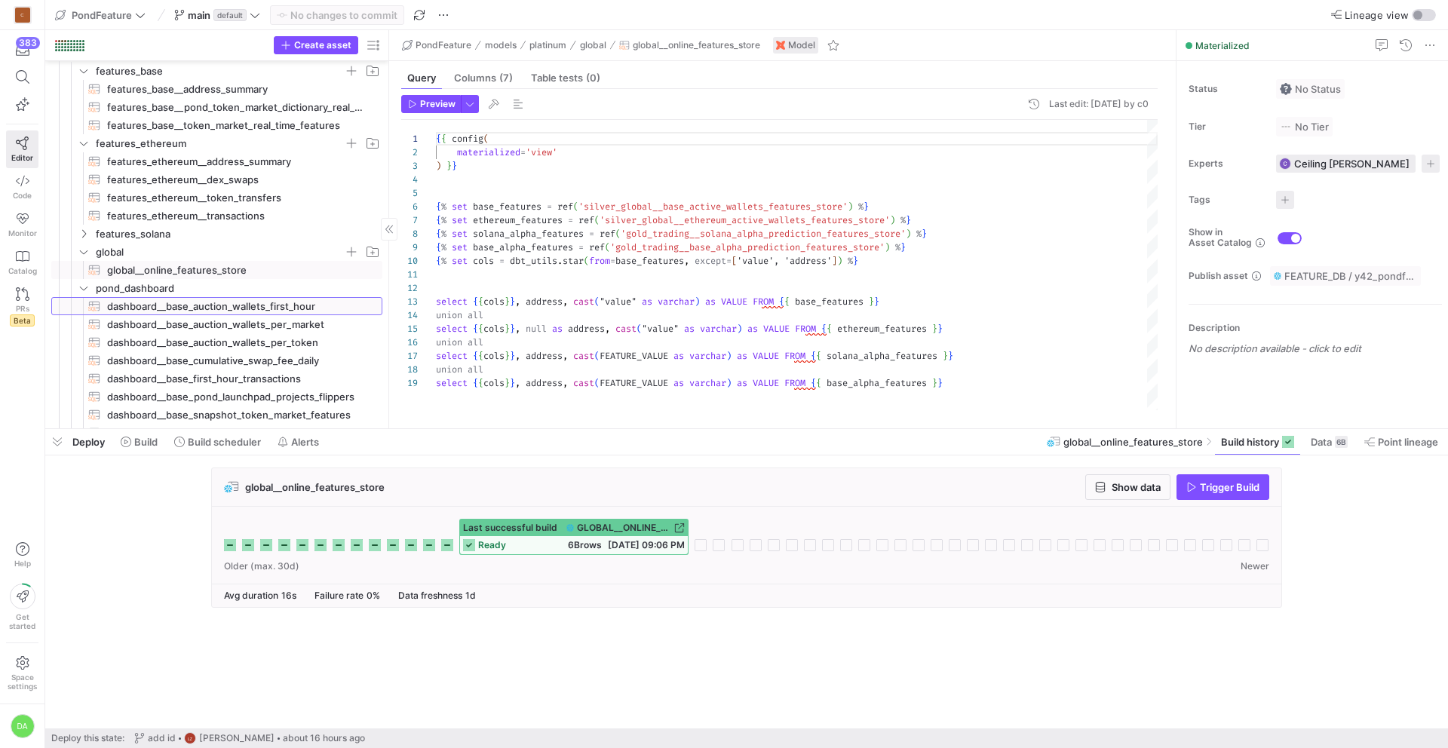
click at [222, 311] on span "dashboard__base_auction_wallets_first_hour​​​​​​​​​​" at bounding box center [236, 306] width 258 height 17
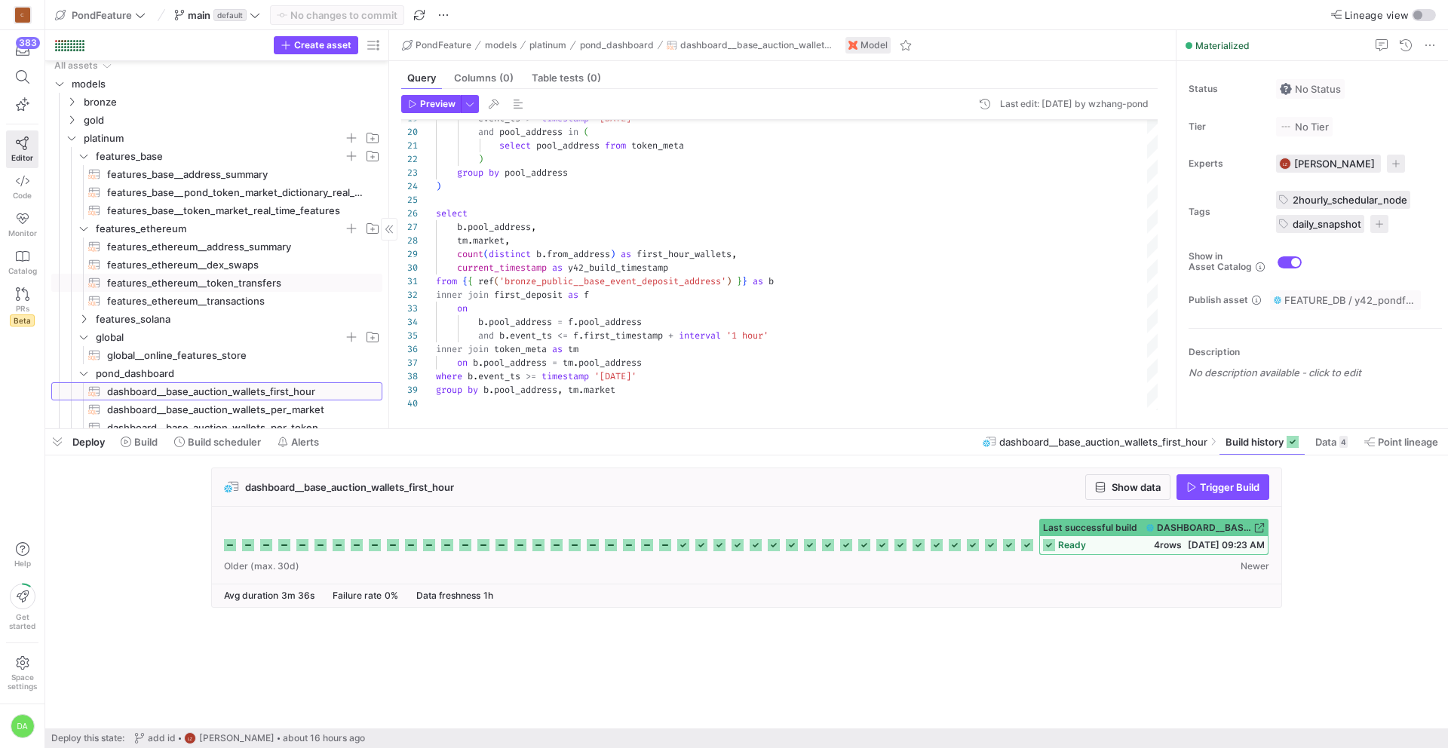
scroll to position [166, 0]
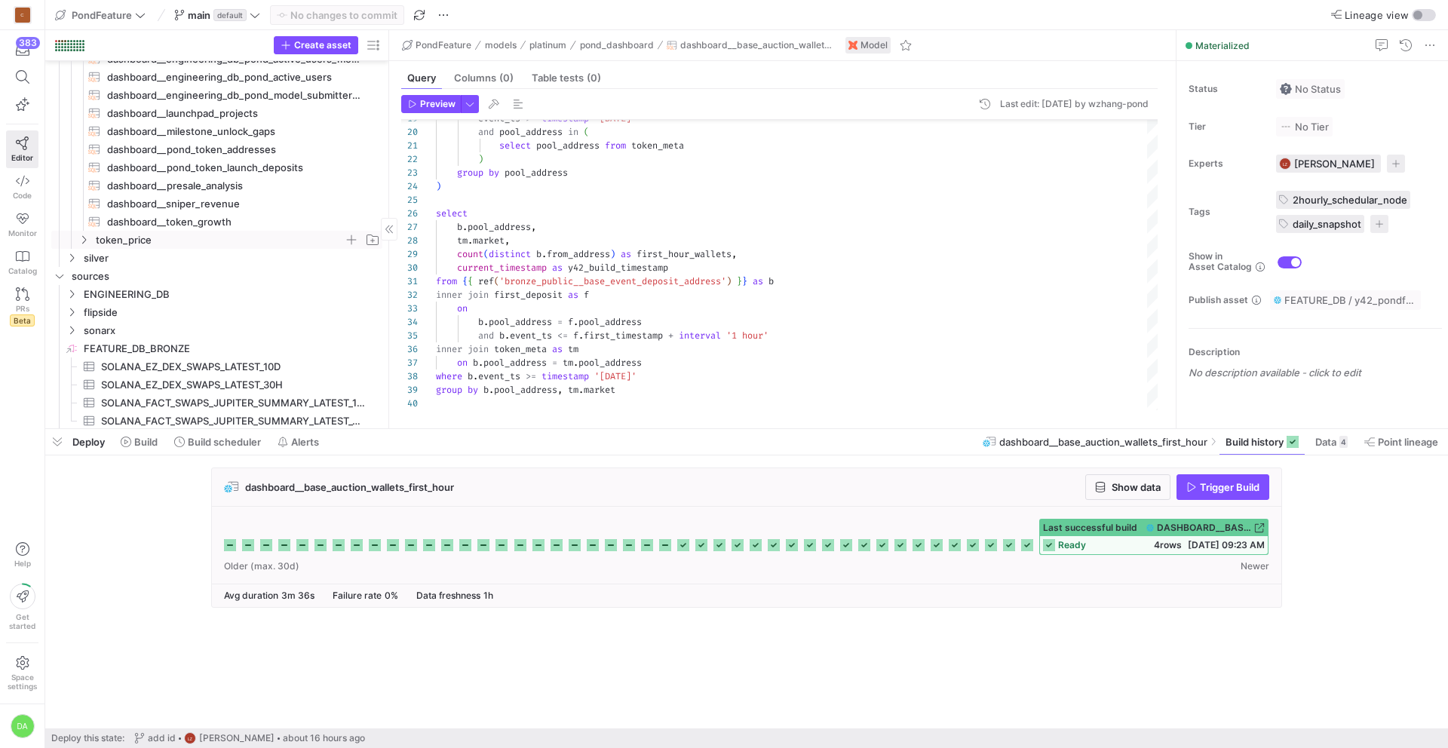
click at [146, 242] on span "token_price" at bounding box center [220, 239] width 248 height 17
click at [246, 255] on span "token_price__base_minute_price​​​​​​​​​​" at bounding box center [236, 258] width 258 height 17
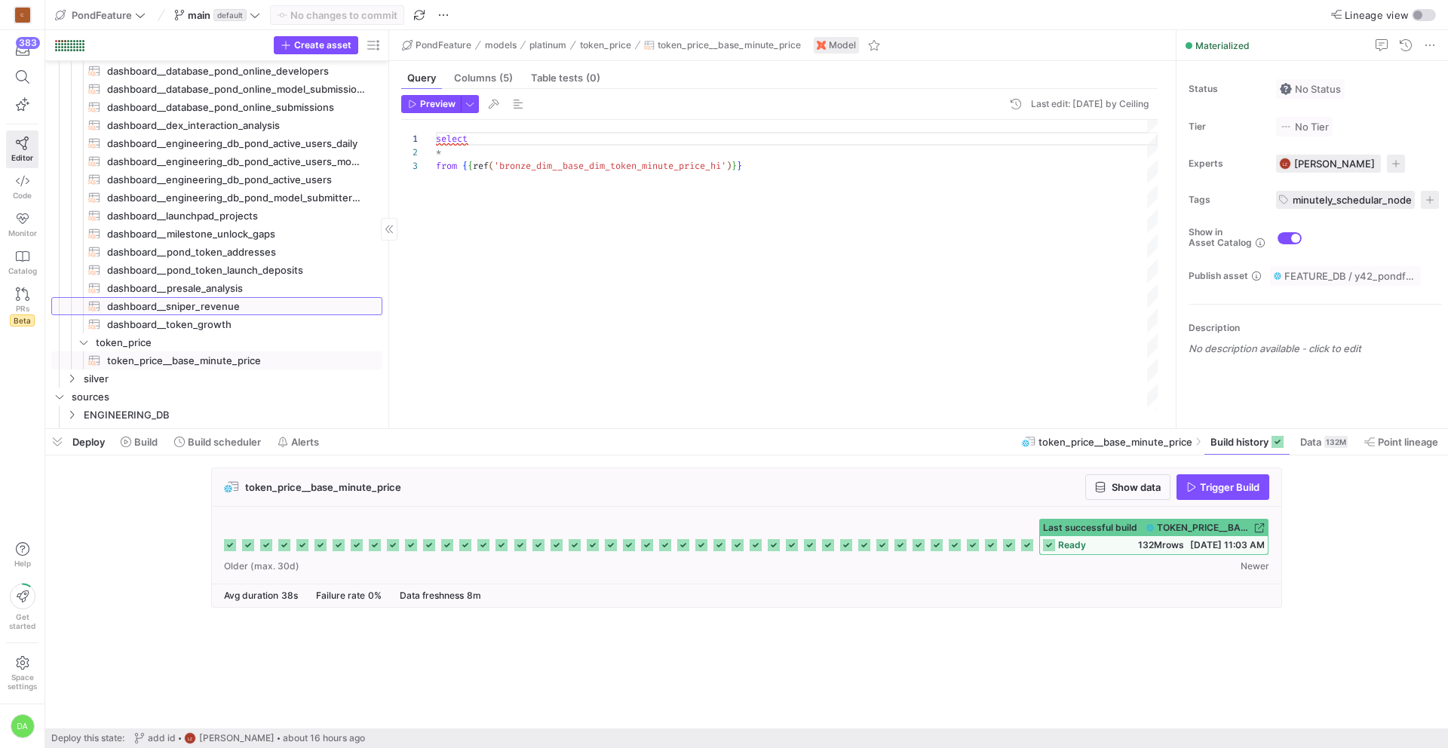
click at [240, 306] on span "dashboard__sniper_revenue​​​​​​​​​​" at bounding box center [236, 306] width 258 height 17
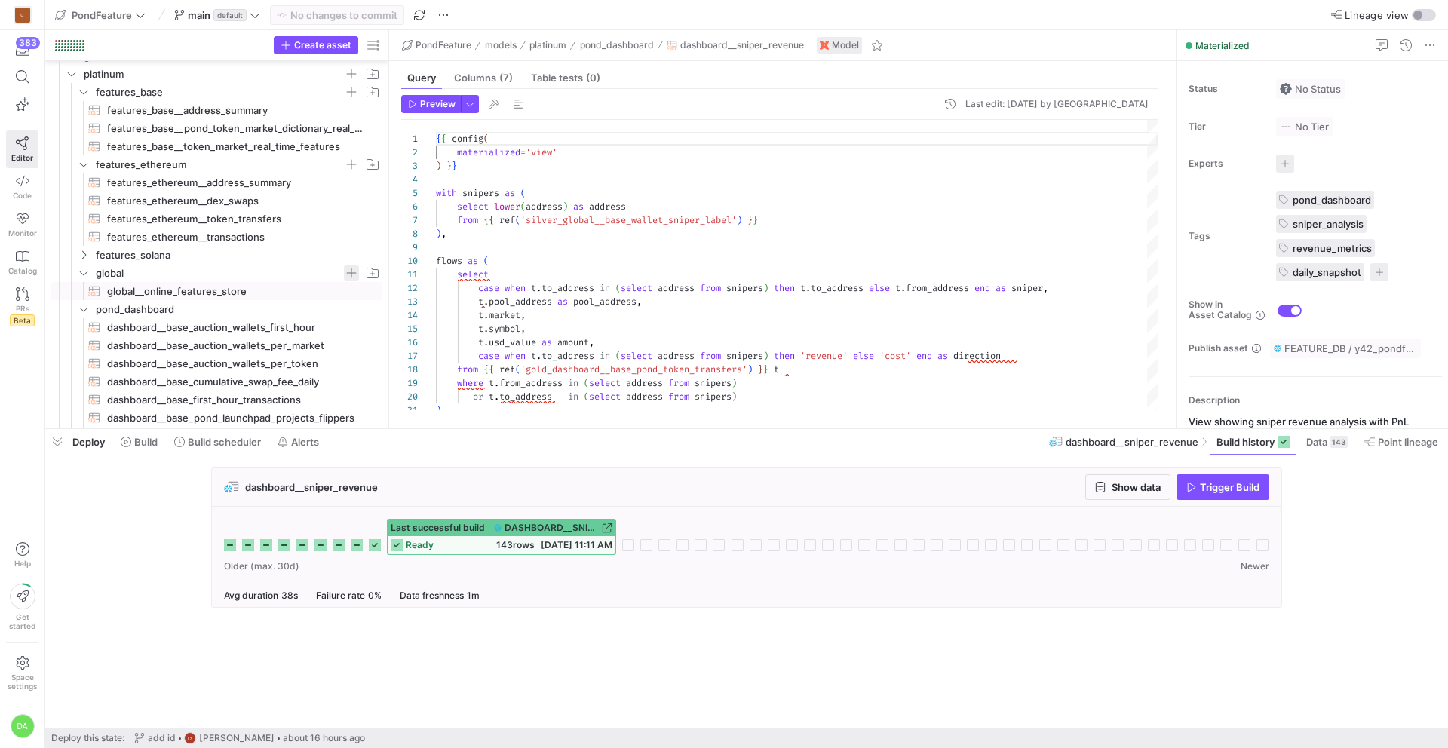
scroll to position [78, 0]
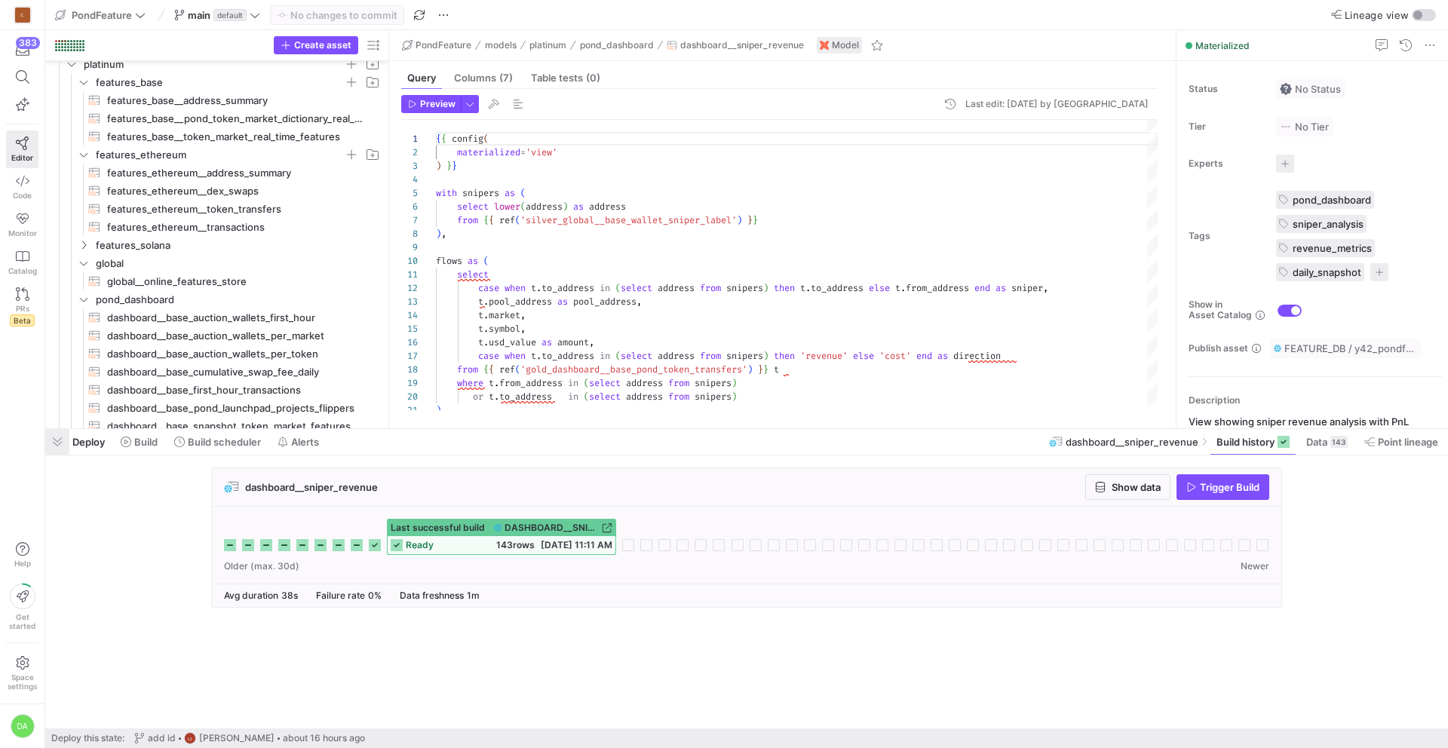
click at [62, 445] on span "button" at bounding box center [57, 442] width 24 height 26
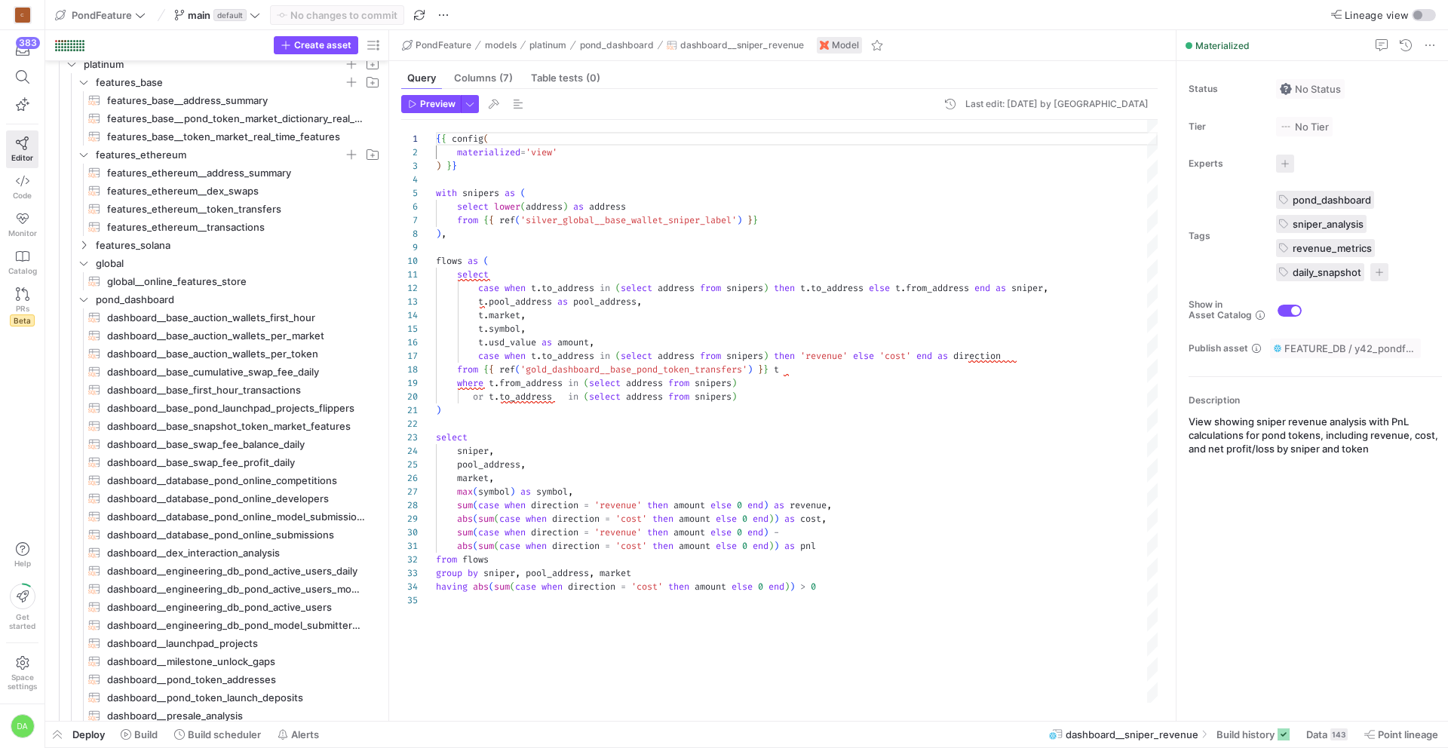
click at [717, 382] on div "t . market , t . symbol , t . usd_value as amount , case when t . to_address in…" at bounding box center [797, 411] width 722 height 583
type textarea ") select sniper, pool_address, market, max(symbol) as symbol, sum(case when dir…"
click at [577, 429] on div "t . market , t . symbol , t . usd_value as amount , case when t . to_address in…" at bounding box center [797, 411] width 722 height 583
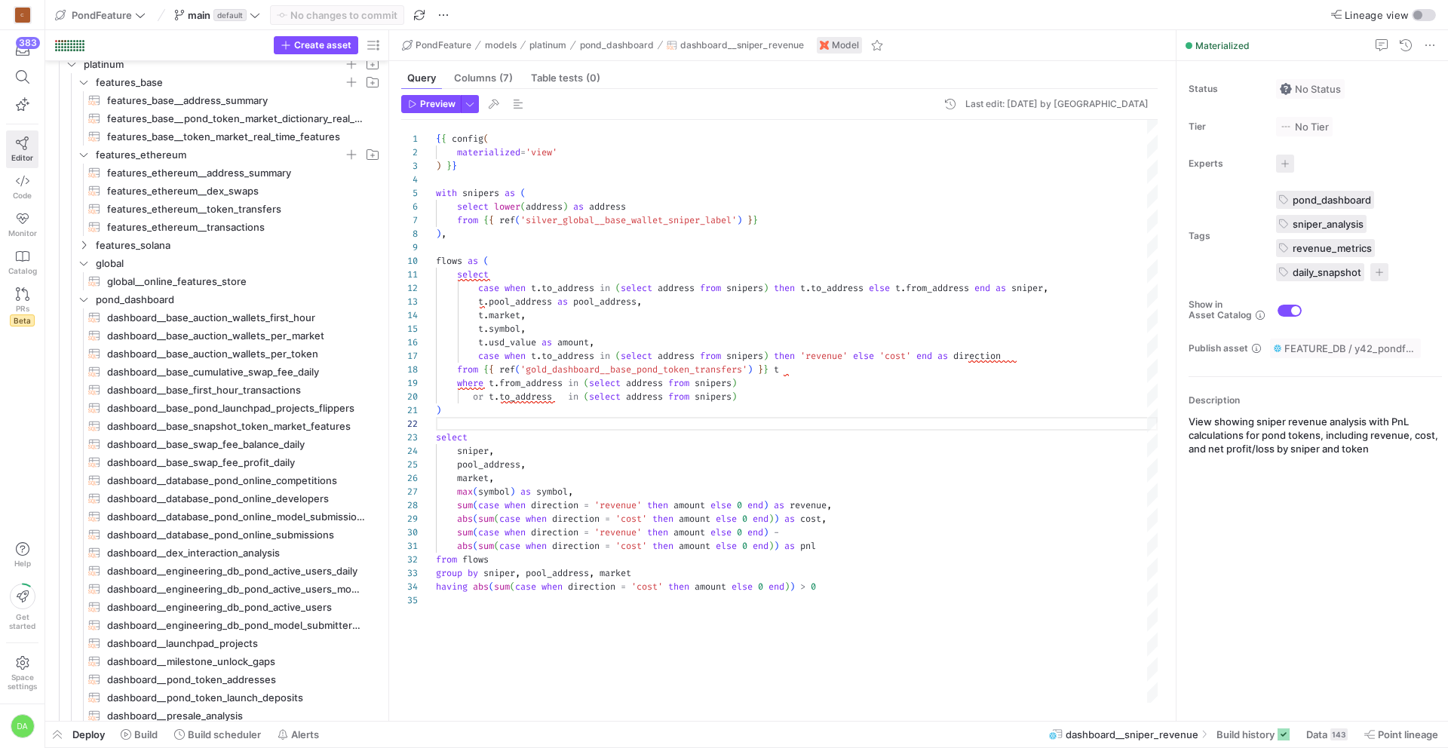
click at [16, 146] on icon at bounding box center [23, 143] width 14 height 14
